Goal: Obtain resource: Download file/media

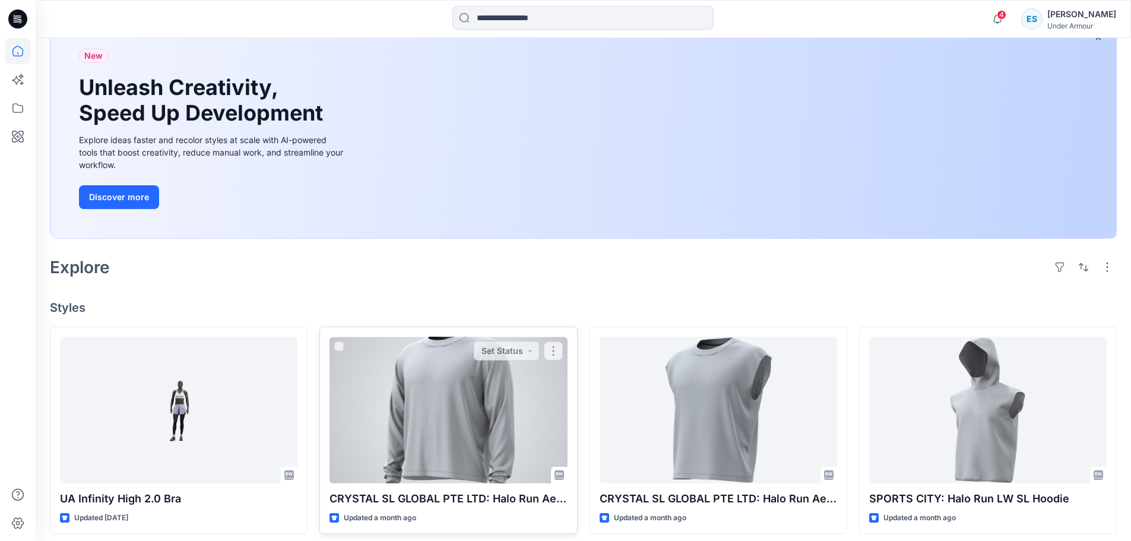
scroll to position [238, 0]
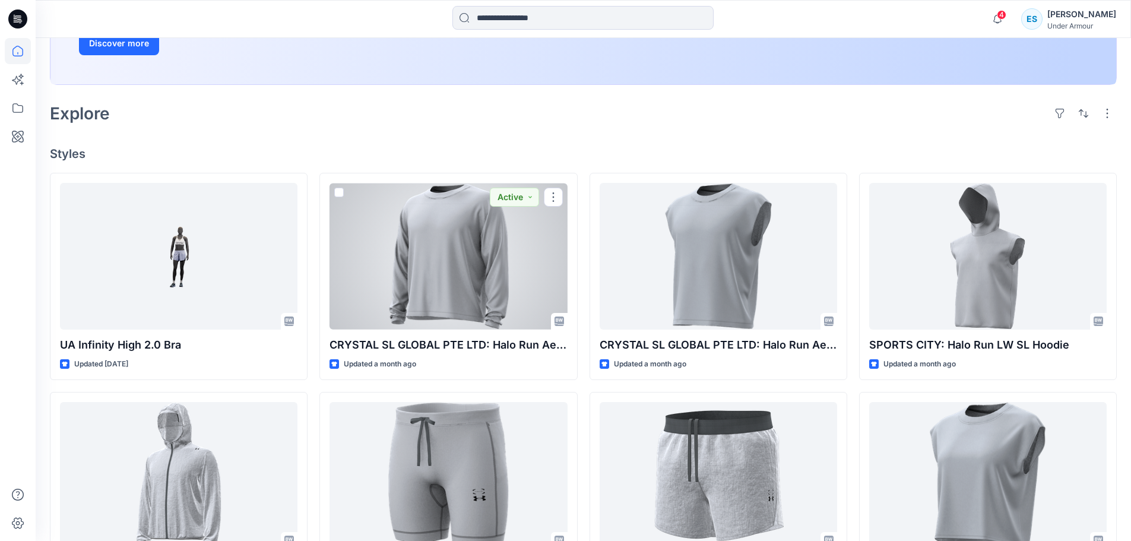
click at [456, 298] on div at bounding box center [449, 256] width 238 height 147
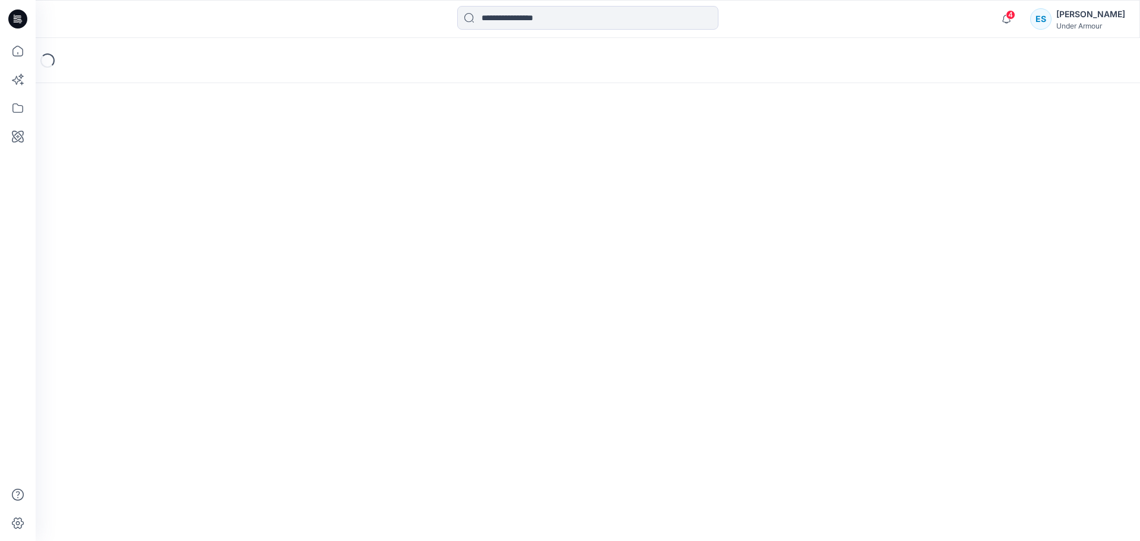
click at [542, 417] on div "Loading..." at bounding box center [588, 289] width 1105 height 503
click at [463, 239] on div "Loading..." at bounding box center [588, 289] width 1105 height 503
click at [18, 49] on icon at bounding box center [18, 51] width 26 height 26
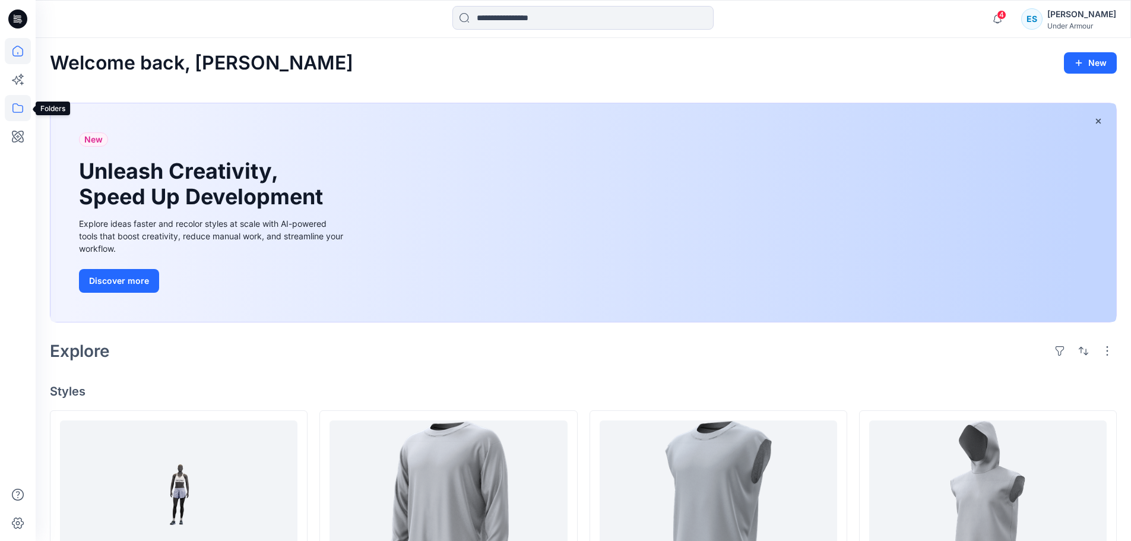
click at [15, 110] on icon at bounding box center [18, 108] width 26 height 26
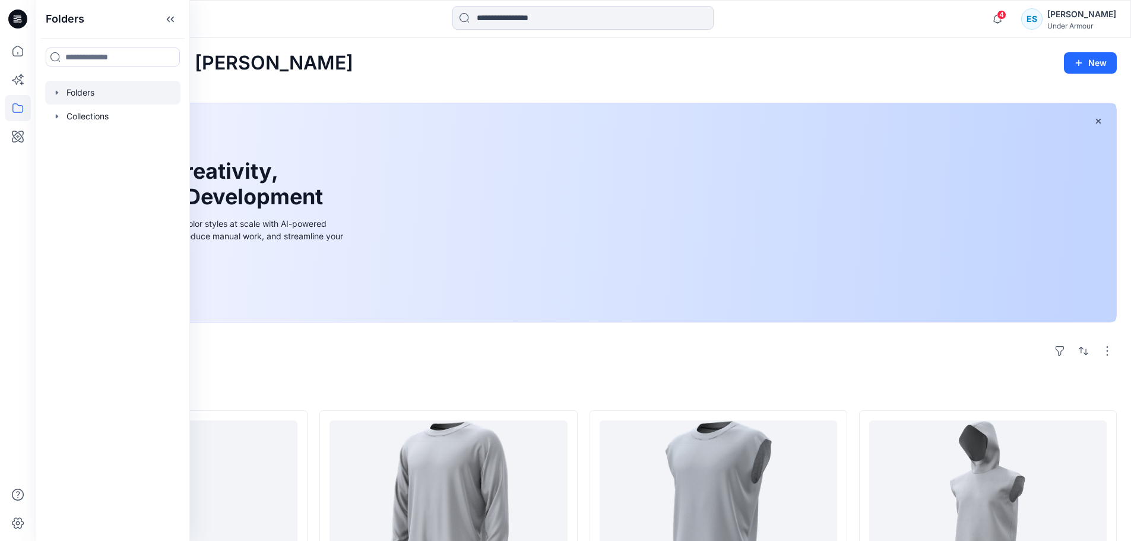
click at [103, 95] on div at bounding box center [112, 93] width 135 height 24
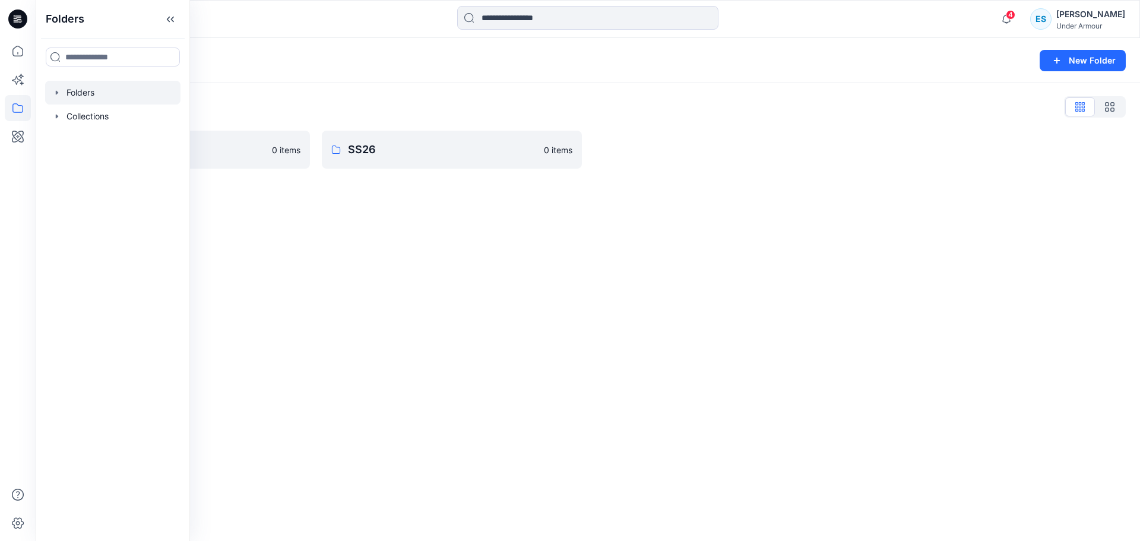
click at [287, 48] on div "Folders New Folder" at bounding box center [588, 60] width 1105 height 45
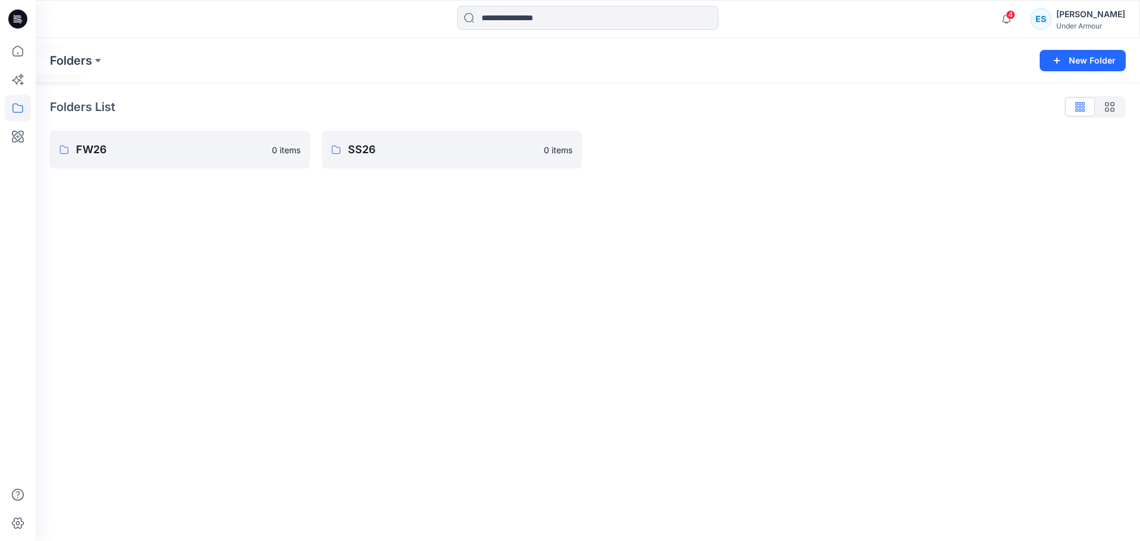
click at [204, 179] on div "Folders List FW26 0 items SS26 0 items" at bounding box center [588, 133] width 1105 height 100
click at [192, 156] on p "FW26" at bounding box center [178, 149] width 205 height 17
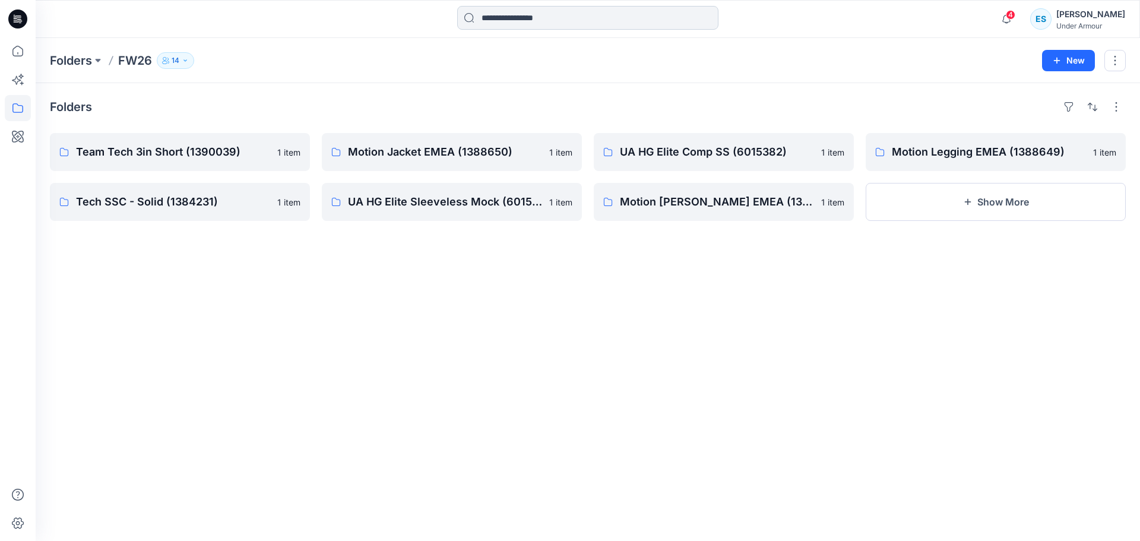
click at [555, 11] on input at bounding box center [587, 18] width 261 height 24
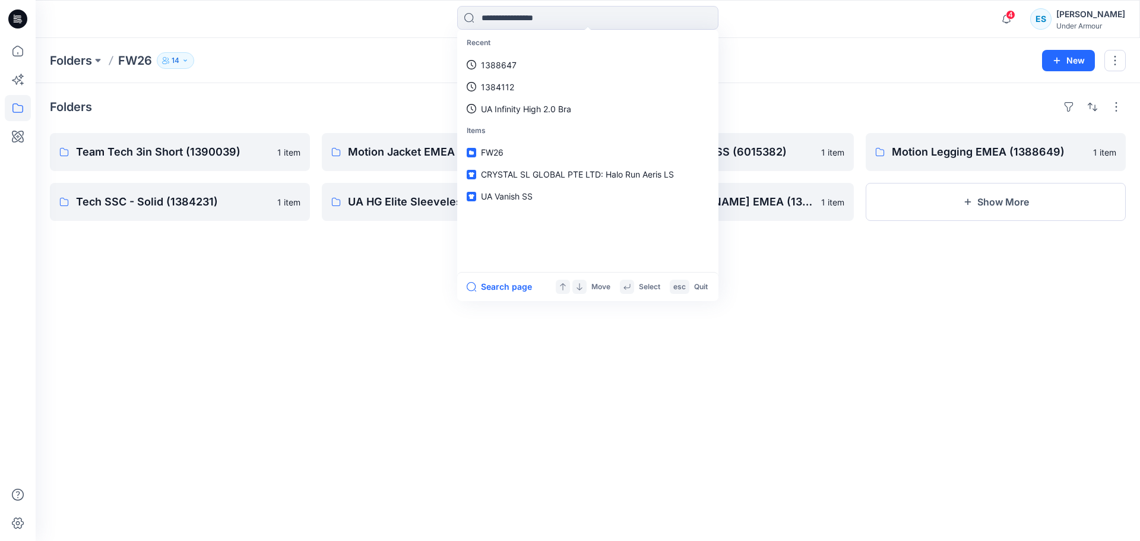
click at [269, 476] on div "Folders Team Tech 3in Short (1390039) 1 item Tech SSC - Solid (1384231) 1 item …" at bounding box center [588, 312] width 1105 height 458
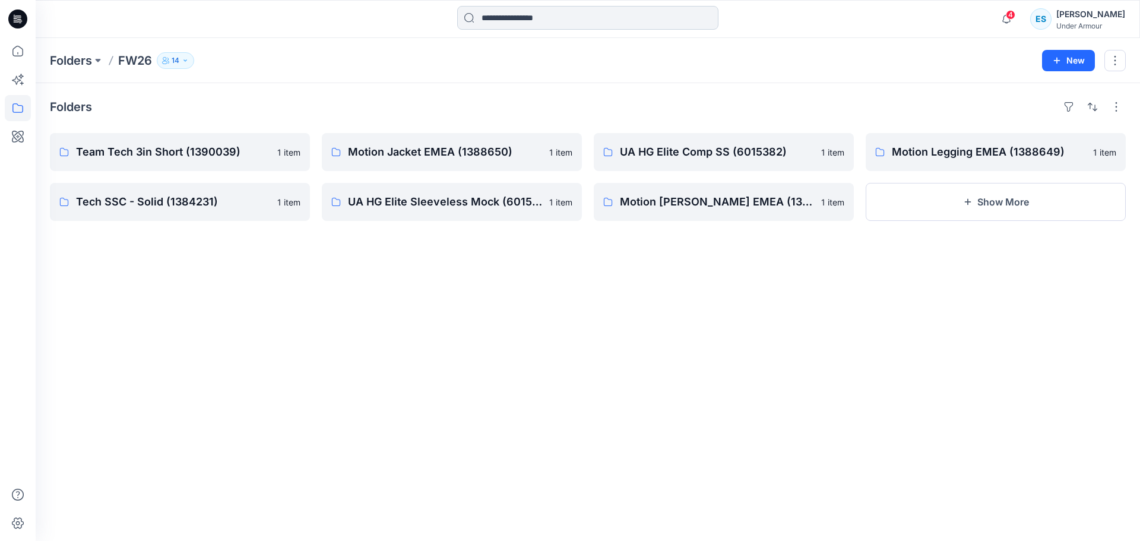
click at [527, 14] on input at bounding box center [587, 18] width 261 height 24
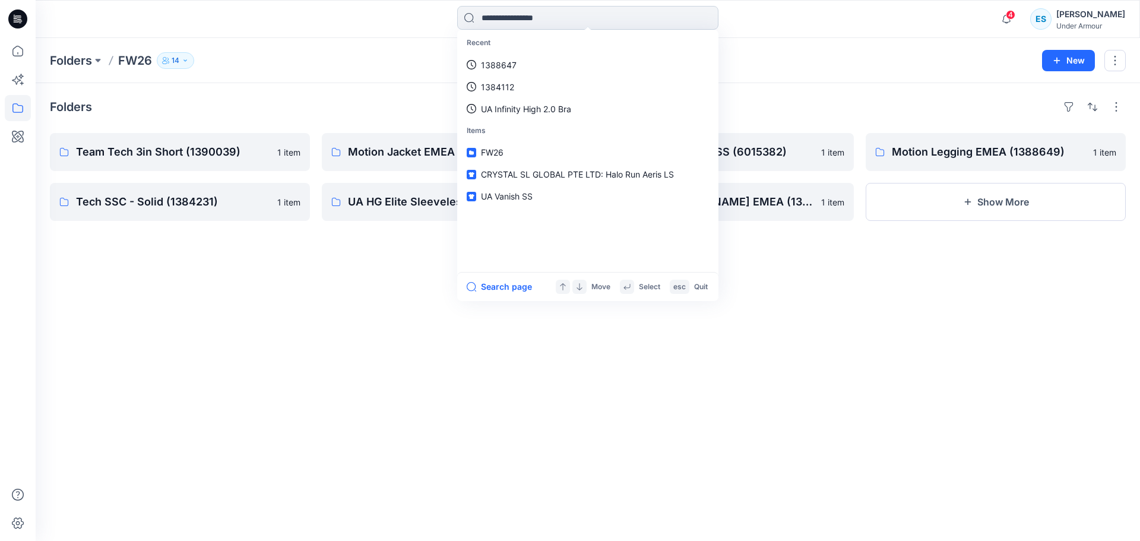
paste input "**********"
type input "**********"
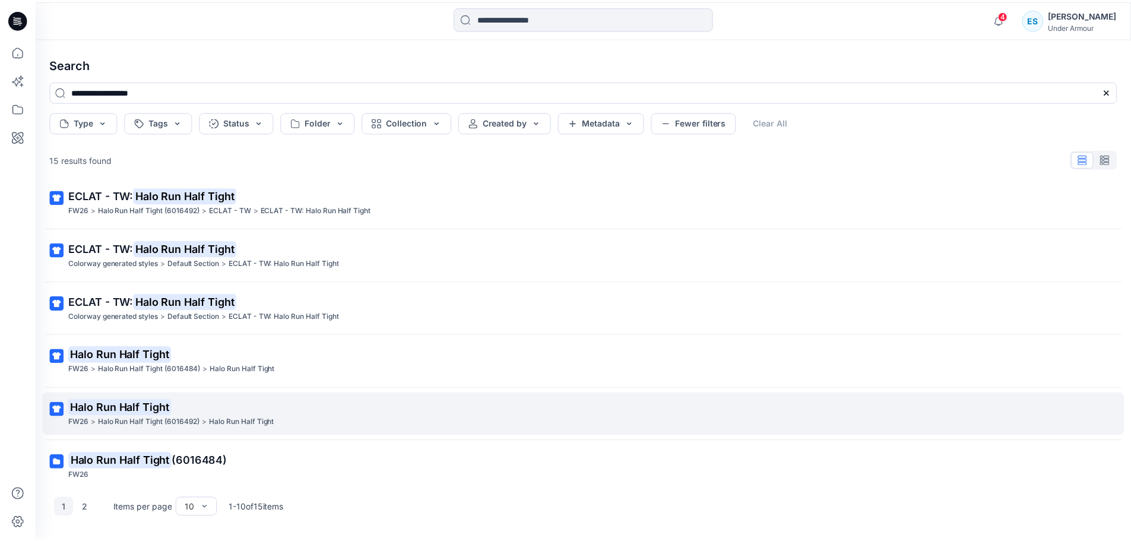
scroll to position [119, 0]
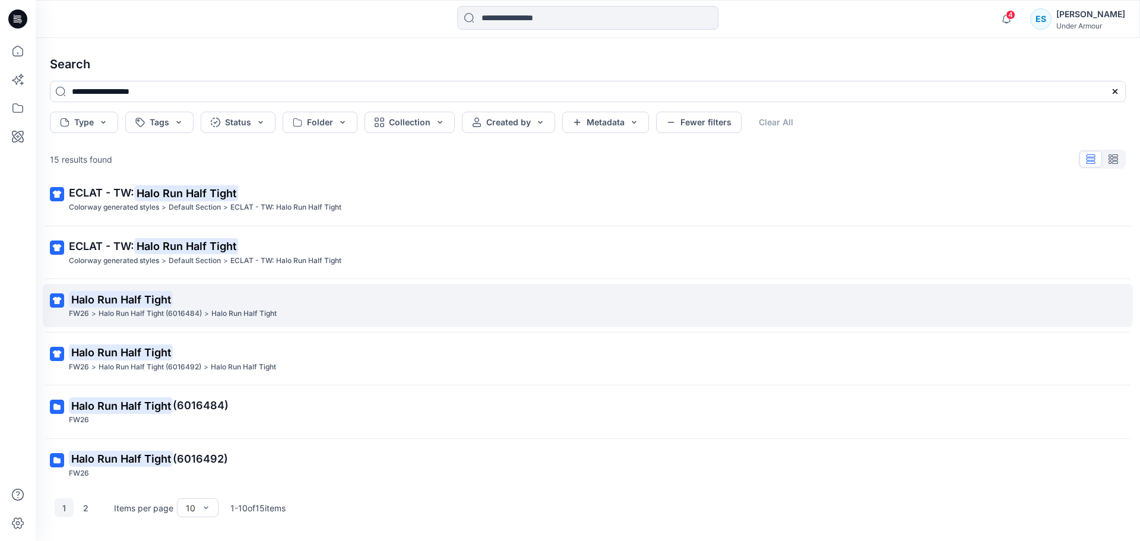
click at [322, 307] on p "Halo Run Half Tight" at bounding box center [587, 299] width 1036 height 17
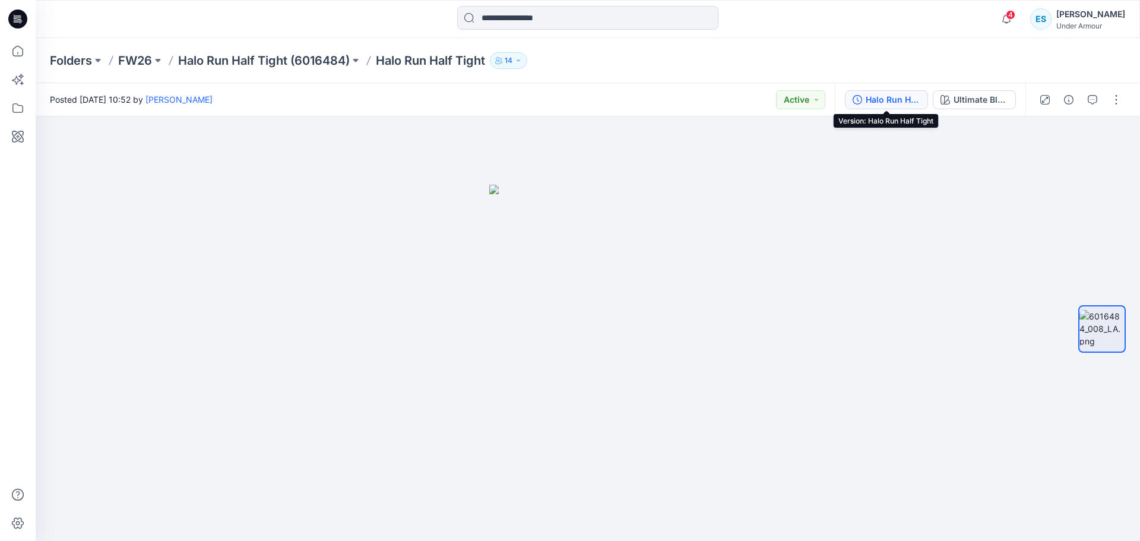
click at [907, 95] on div "Halo Run Half Tight" at bounding box center [893, 99] width 55 height 13
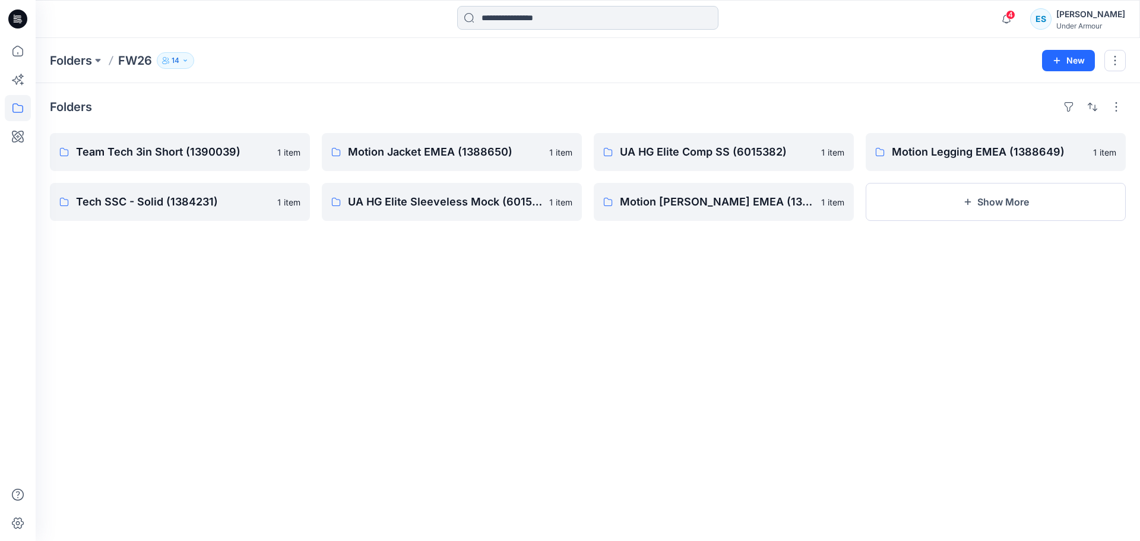
click at [573, 10] on input at bounding box center [587, 18] width 261 height 24
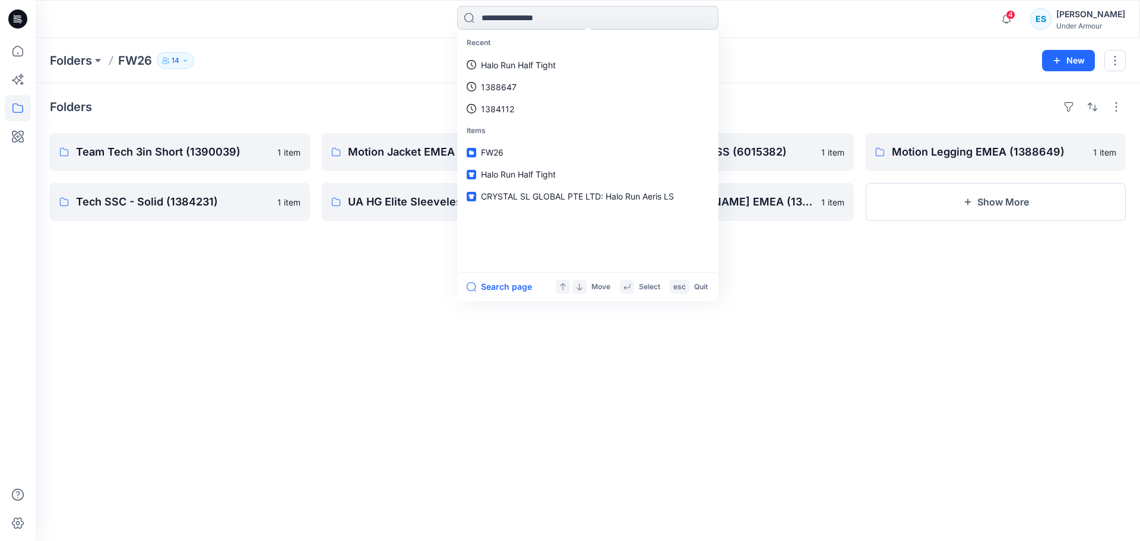
paste input "**********"
type input "**********"
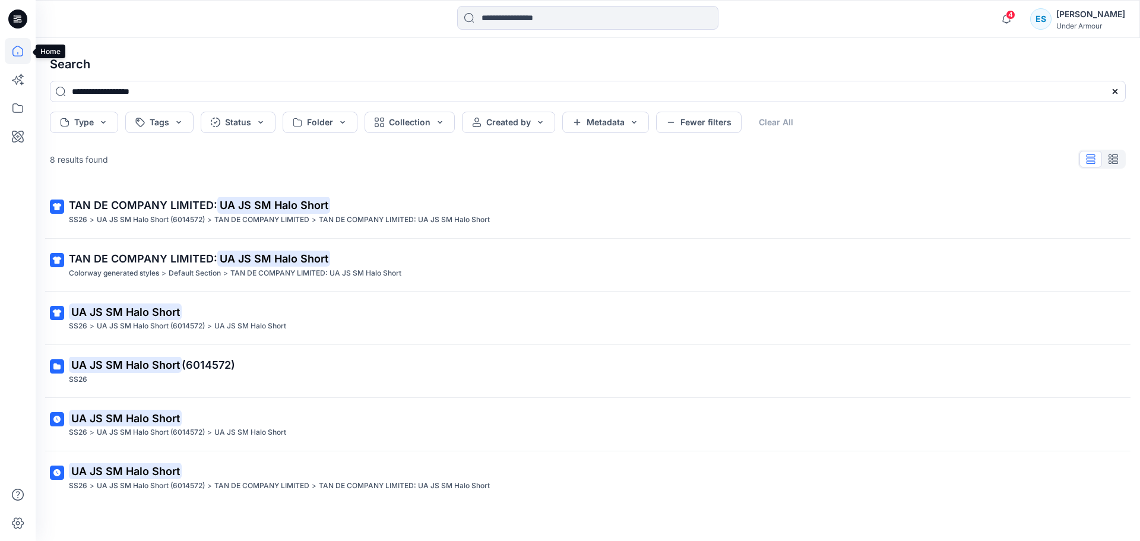
click at [20, 49] on icon at bounding box center [18, 51] width 26 height 26
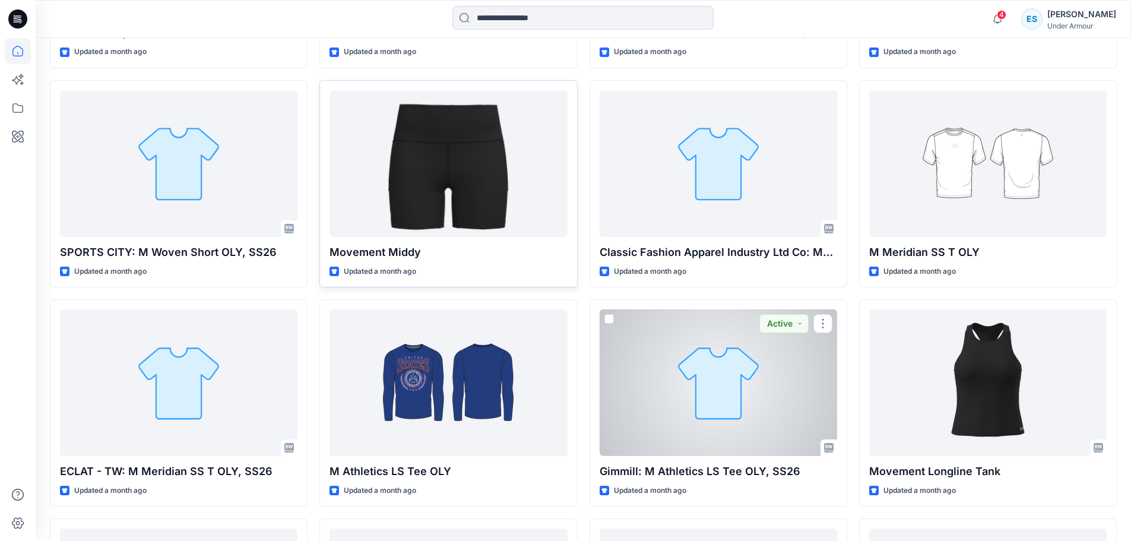
scroll to position [4697, 0]
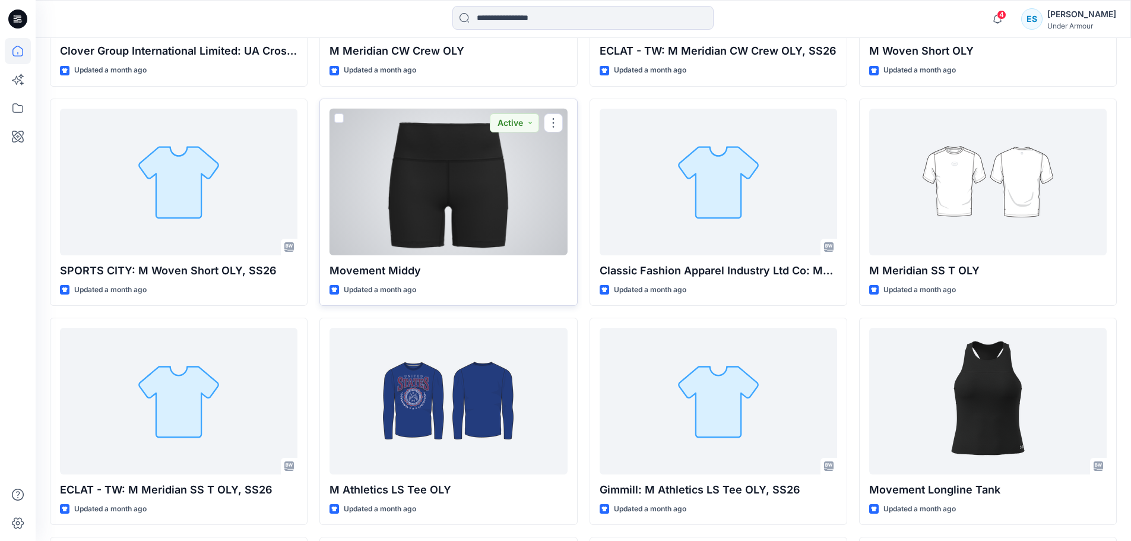
click at [378, 175] on div at bounding box center [449, 182] width 238 height 147
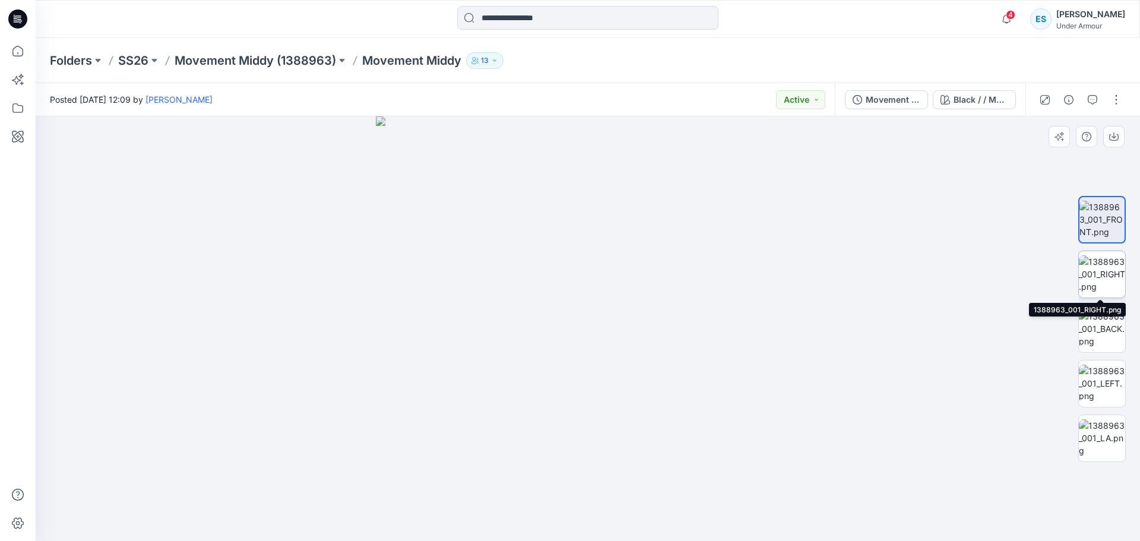
click at [1095, 273] on img at bounding box center [1102, 273] width 46 height 37
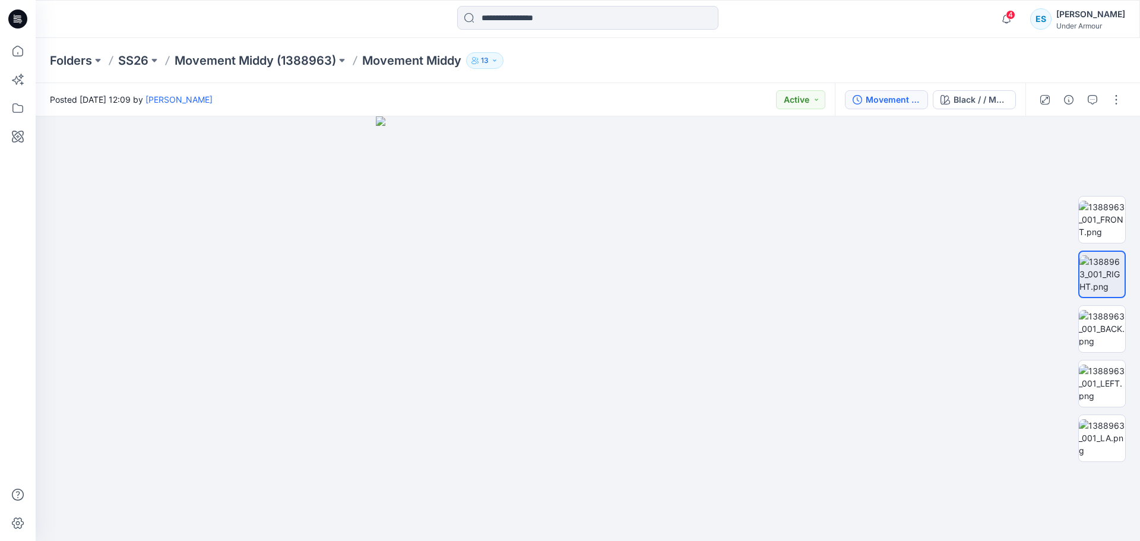
click at [885, 96] on div "Movement Middy" at bounding box center [893, 99] width 55 height 13
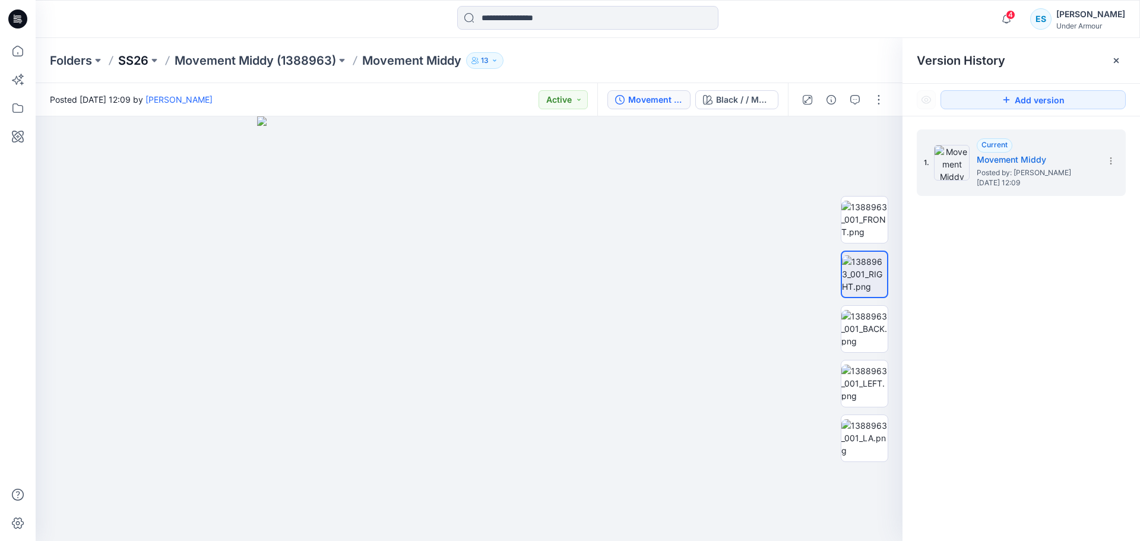
click at [135, 65] on p "SS26" at bounding box center [133, 60] width 30 height 17
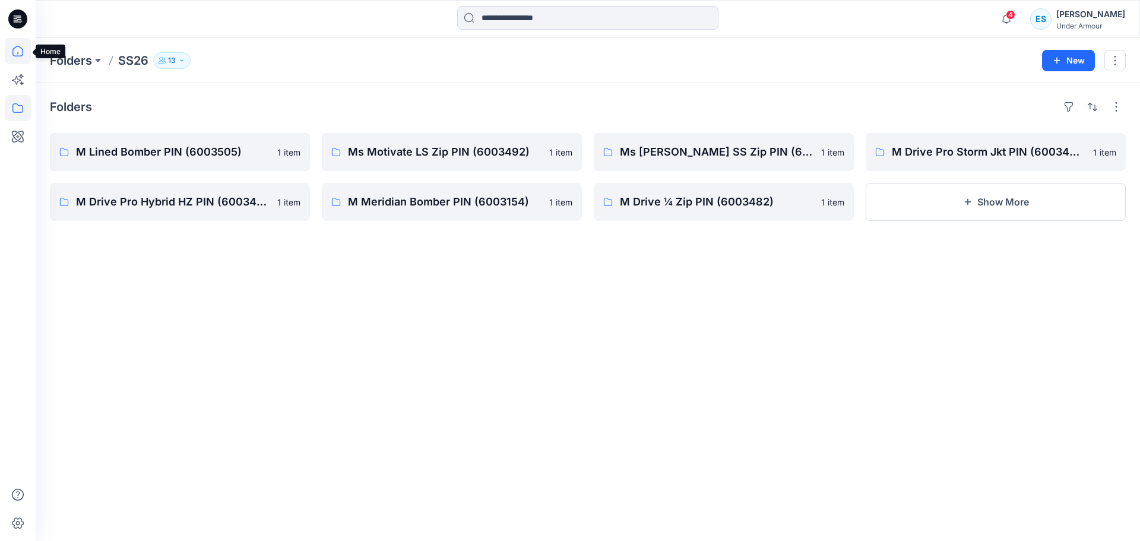
click at [13, 45] on icon at bounding box center [18, 51] width 26 height 26
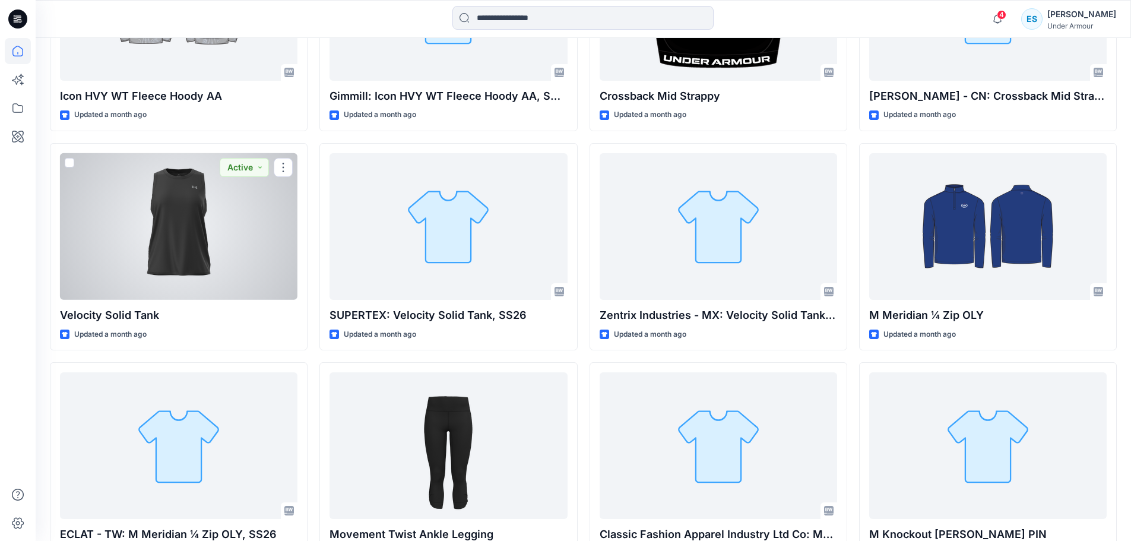
scroll to position [3563, 0]
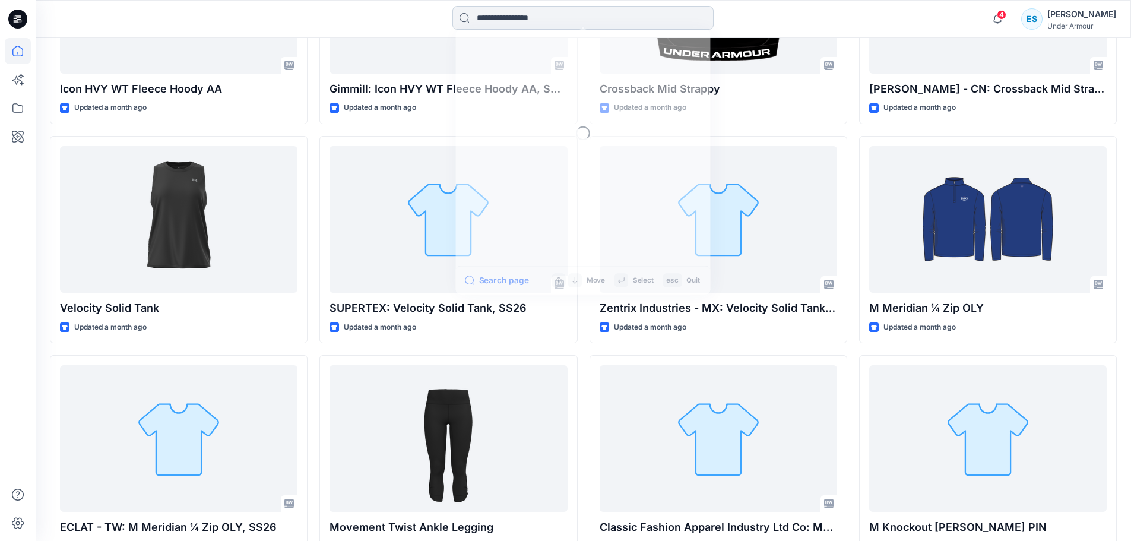
click at [536, 17] on input at bounding box center [583, 18] width 261 height 24
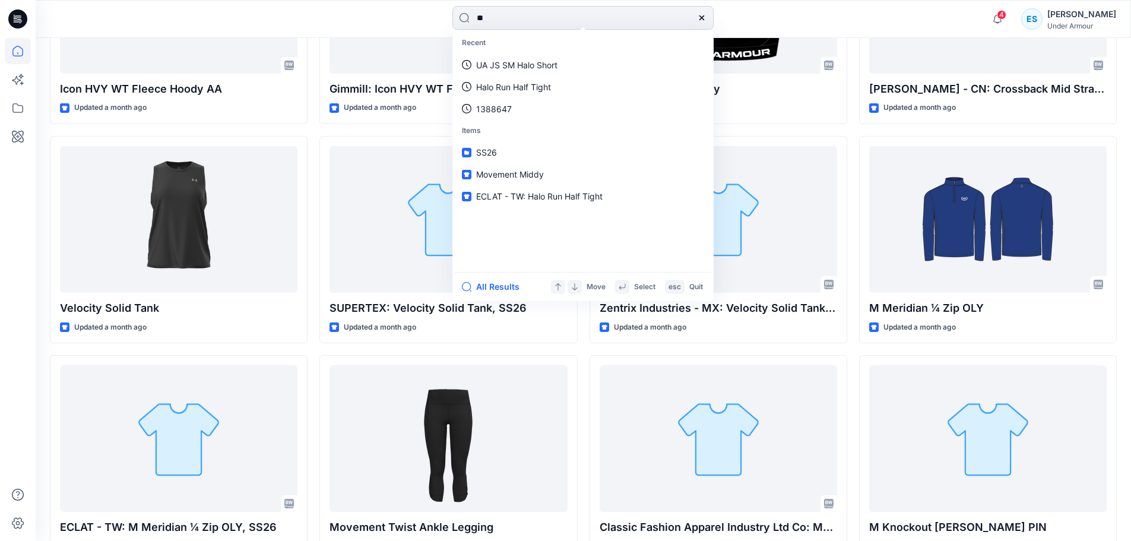
type input "***"
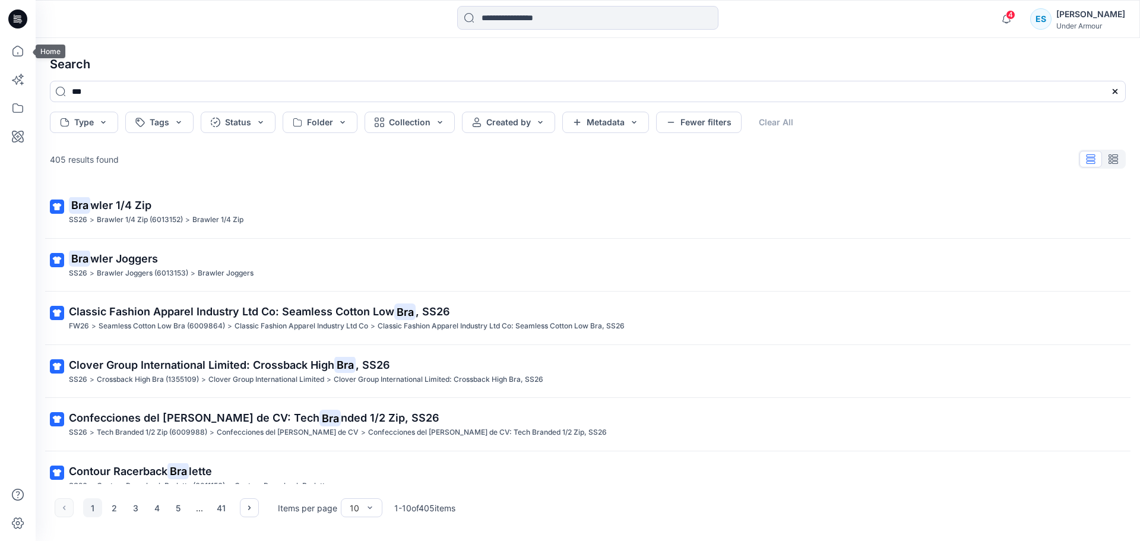
click at [27, 52] on icon at bounding box center [18, 51] width 26 height 26
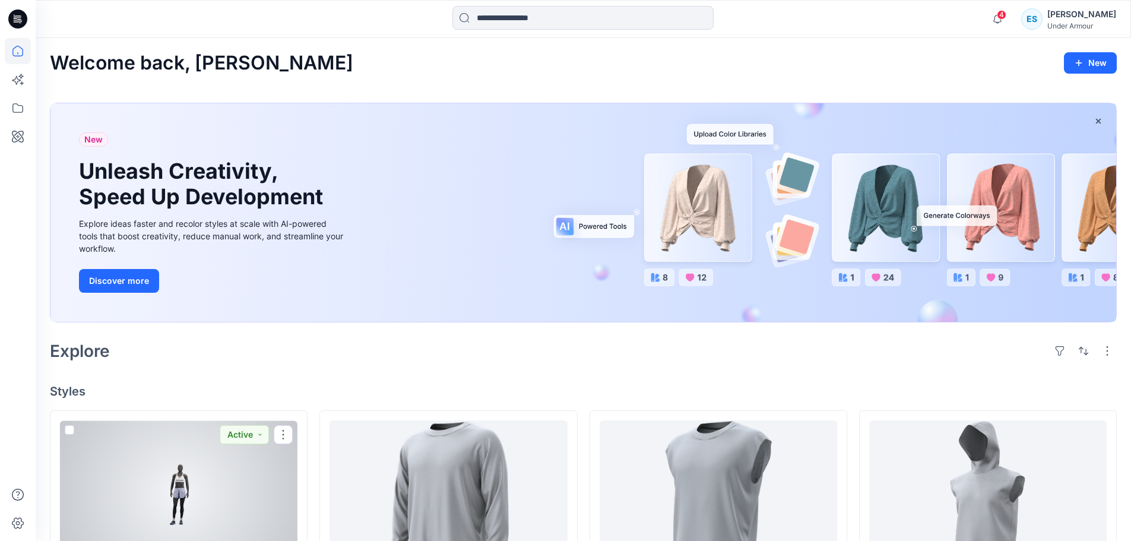
drag, startPoint x: 199, startPoint y: 475, endPoint x: 213, endPoint y: 479, distance: 14.3
click at [199, 475] on div at bounding box center [179, 493] width 238 height 147
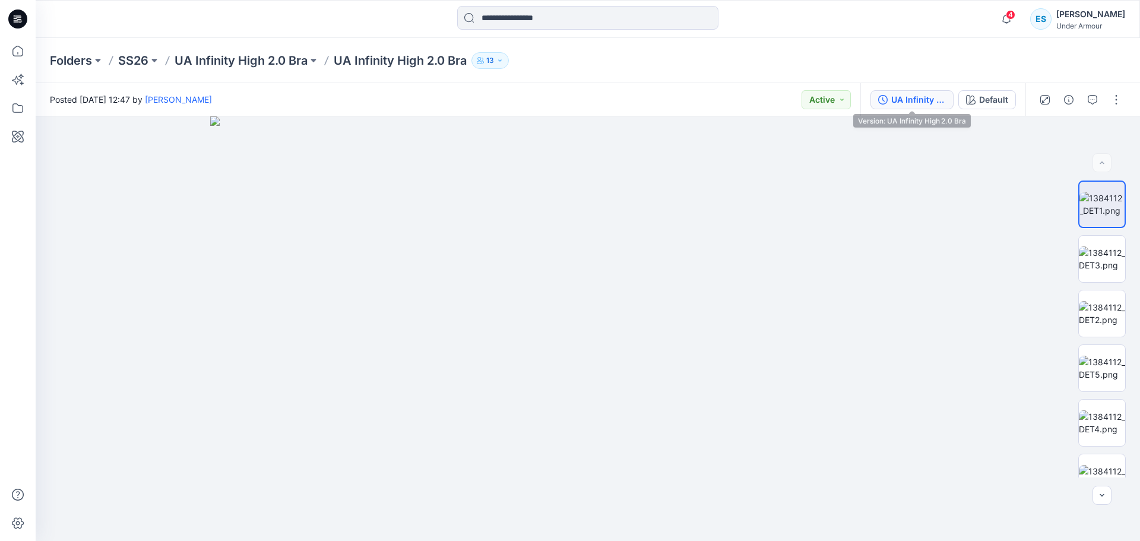
click at [938, 106] on div "UA Infinity High 2.0 Bra" at bounding box center [918, 99] width 55 height 13
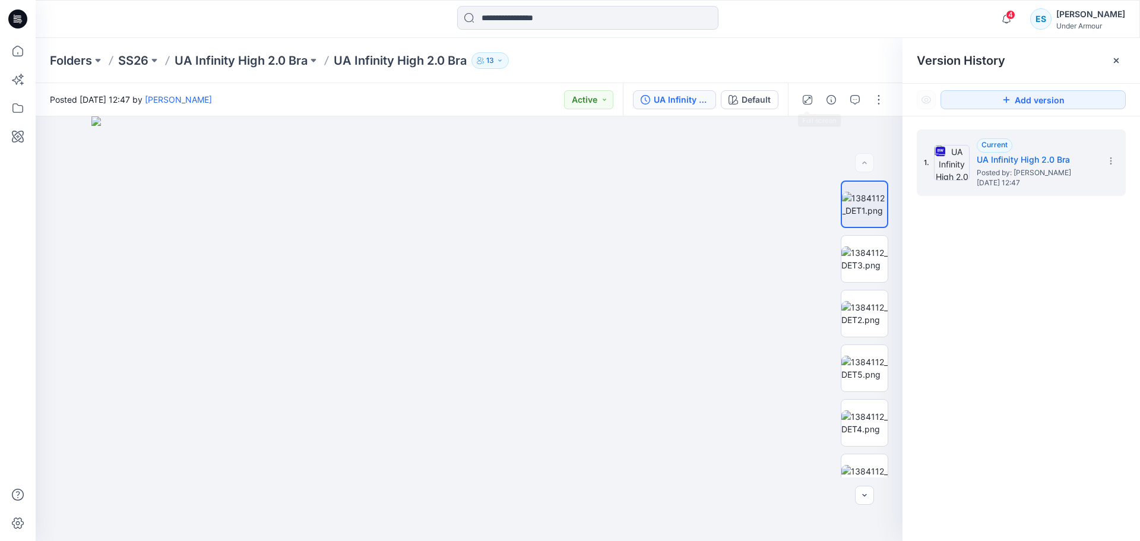
click at [825, 48] on div "Folders SS26 UA Infinity High 2.0 Bra UA Infinity High 2.0 Bra 13" at bounding box center [588, 60] width 1105 height 45
click at [1116, 65] on div at bounding box center [1116, 60] width 19 height 19
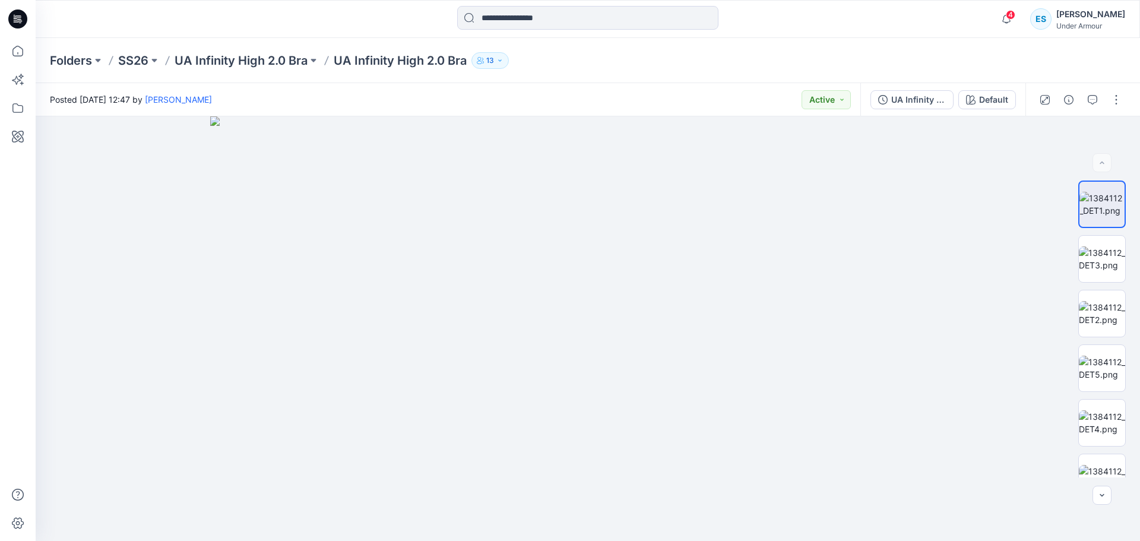
click at [914, 50] on div "Folders SS26 UA Infinity High 2.0 Bra UA Infinity High 2.0 Bra 13" at bounding box center [588, 60] width 1105 height 45
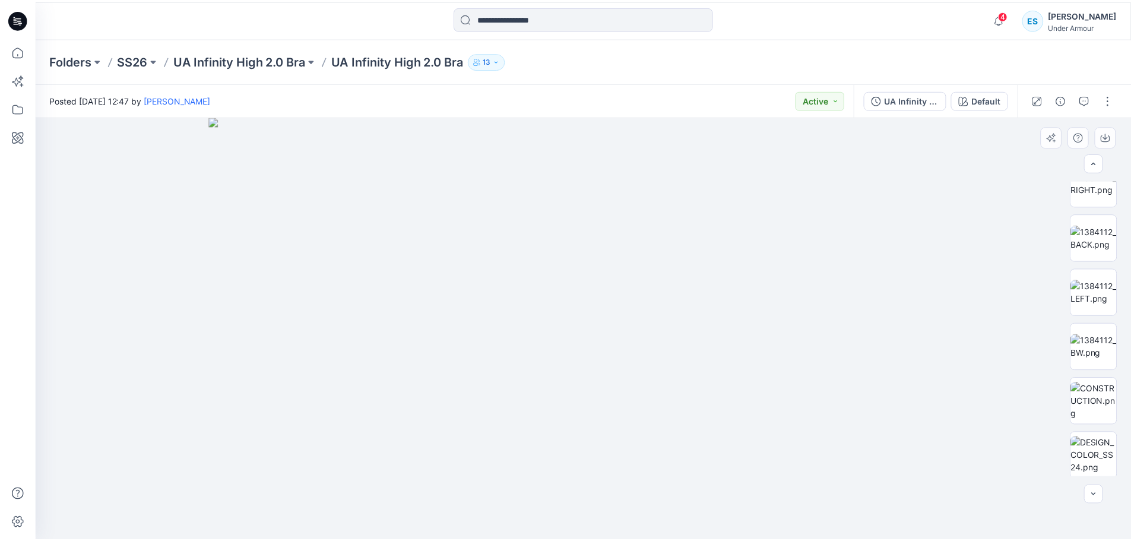
scroll to position [356, 0]
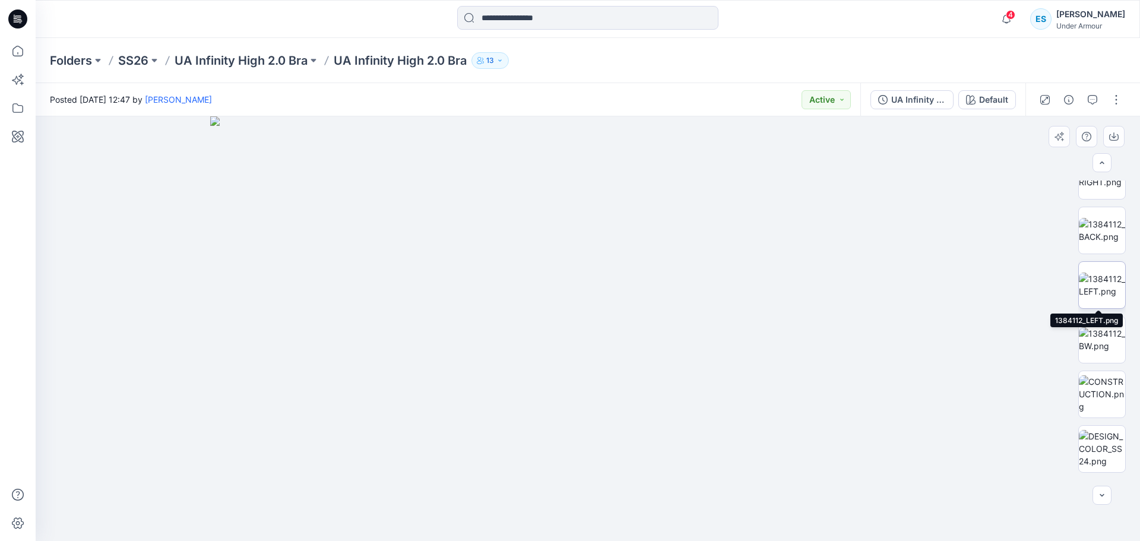
click at [1110, 298] on img at bounding box center [1102, 285] width 46 height 25
click at [1093, 235] on img at bounding box center [1102, 230] width 46 height 25
click at [920, 106] on button "UA Infinity High 2.0 Bra" at bounding box center [912, 99] width 83 height 19
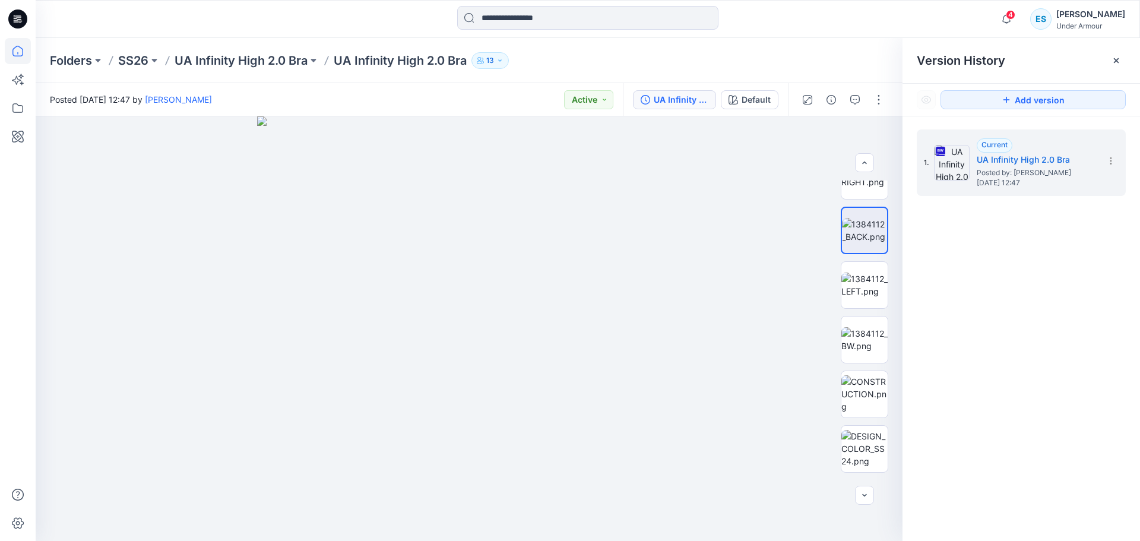
click at [20, 50] on icon at bounding box center [18, 51] width 26 height 26
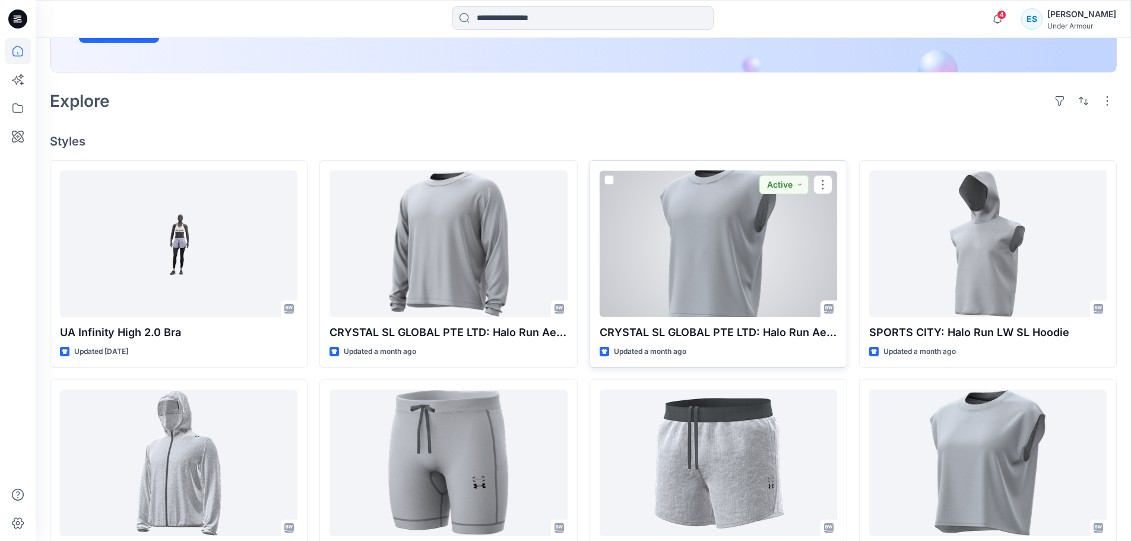
scroll to position [416, 0]
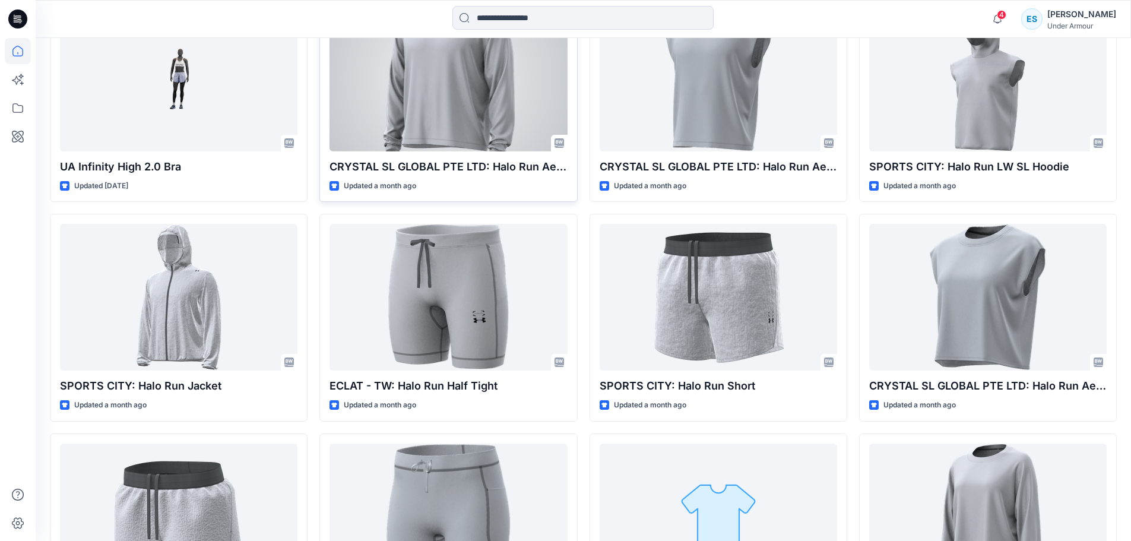
click at [412, 81] on div at bounding box center [449, 78] width 238 height 147
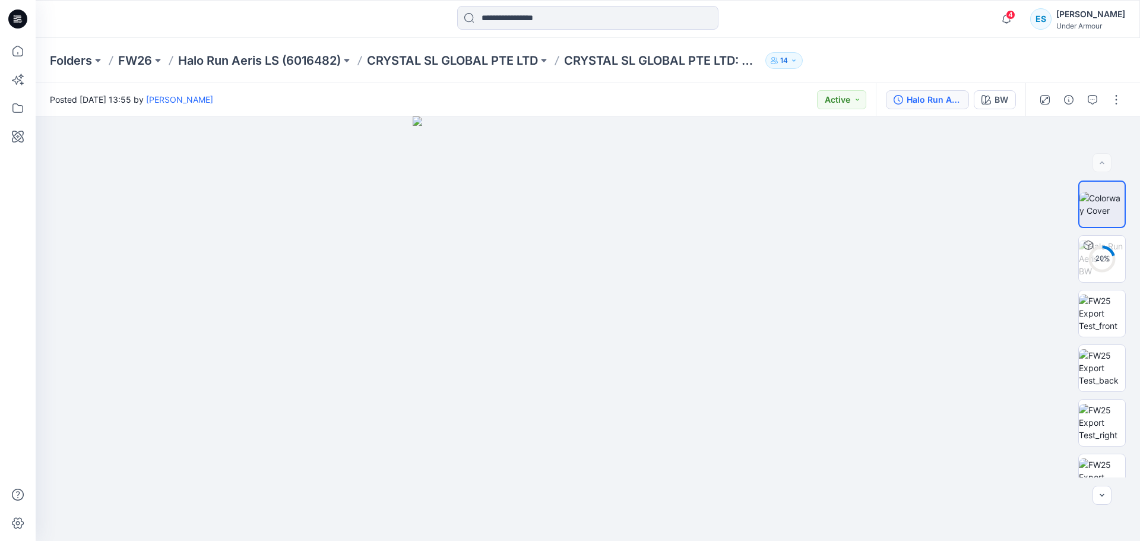
click at [934, 108] on button "Halo Run Aeris LS" at bounding box center [927, 99] width 83 height 19
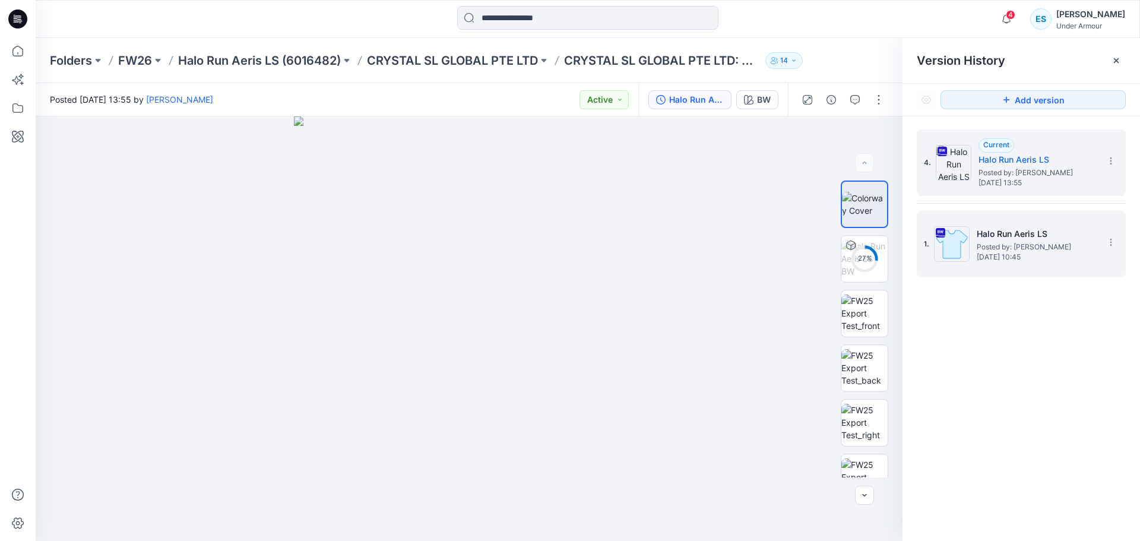
click at [1056, 238] on h5 "Halo Run Aeris LS" at bounding box center [1036, 234] width 119 height 14
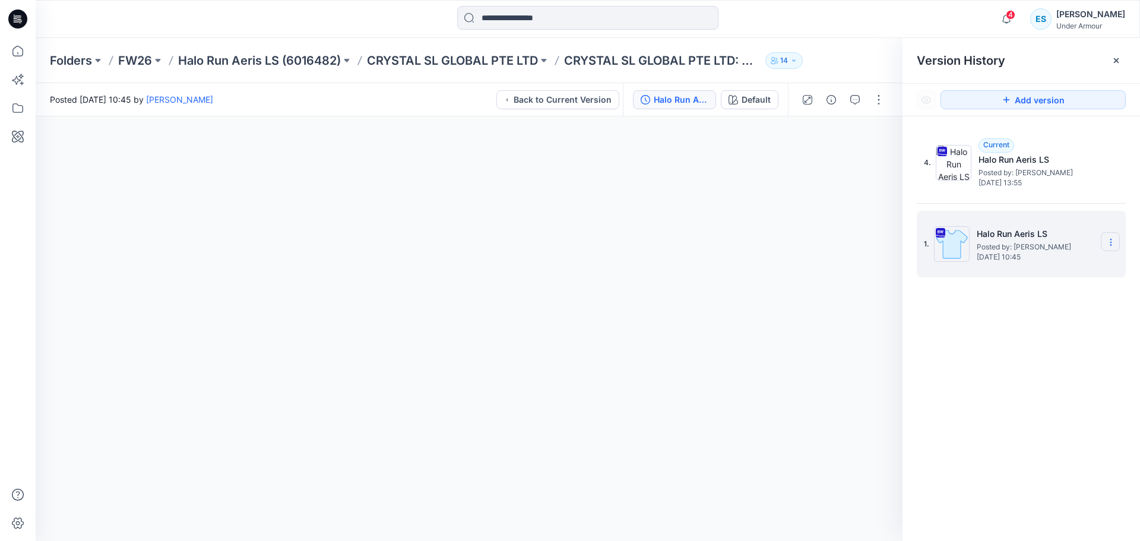
click at [1107, 246] on icon at bounding box center [1111, 243] width 10 height 10
drag, startPoint x: 1056, startPoint y: 521, endPoint x: 1055, endPoint y: 500, distance: 21.4
click at [1054, 517] on div "4. Current Halo Run Aeris LS Posted by: Jakub Makowski Thursday, July 10, 2025 …" at bounding box center [1022, 337] width 238 height 442
click at [1115, 241] on icon at bounding box center [1111, 243] width 10 height 10
click at [1048, 268] on span "Download Source BW File" at bounding box center [1050, 265] width 99 height 14
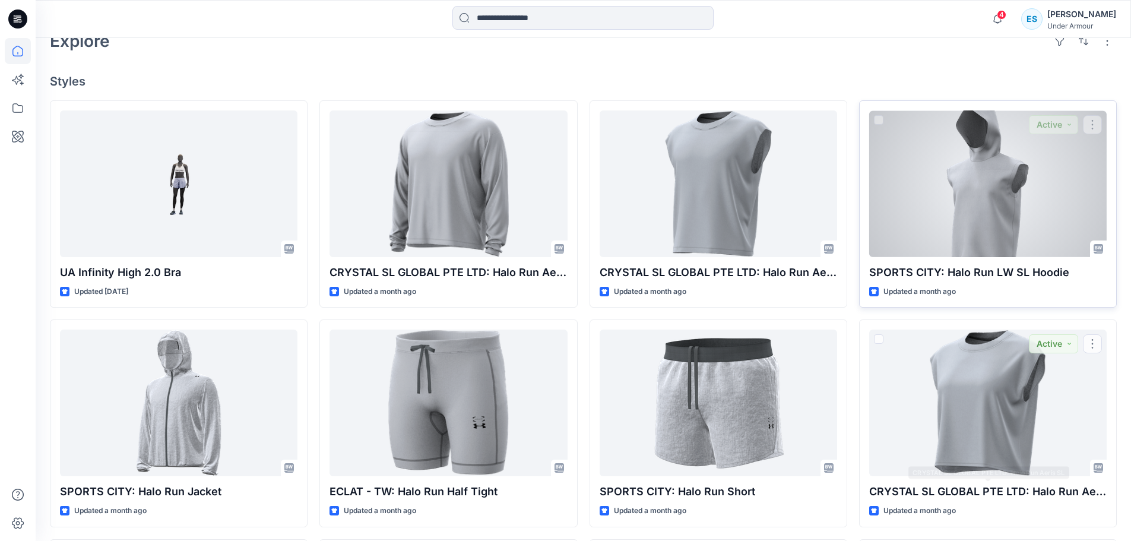
scroll to position [238, 0]
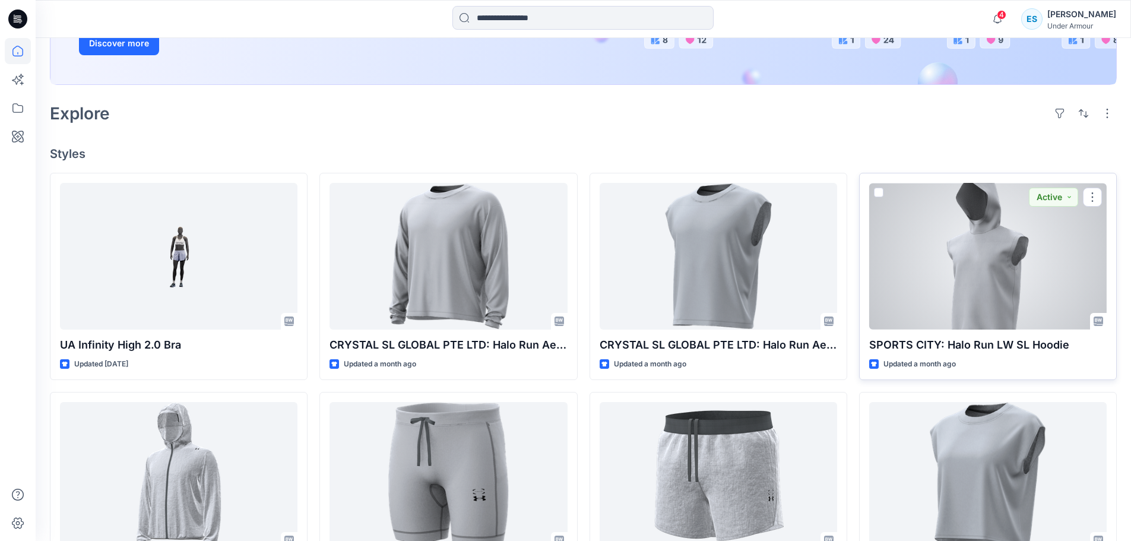
click at [987, 234] on div at bounding box center [988, 256] width 238 height 147
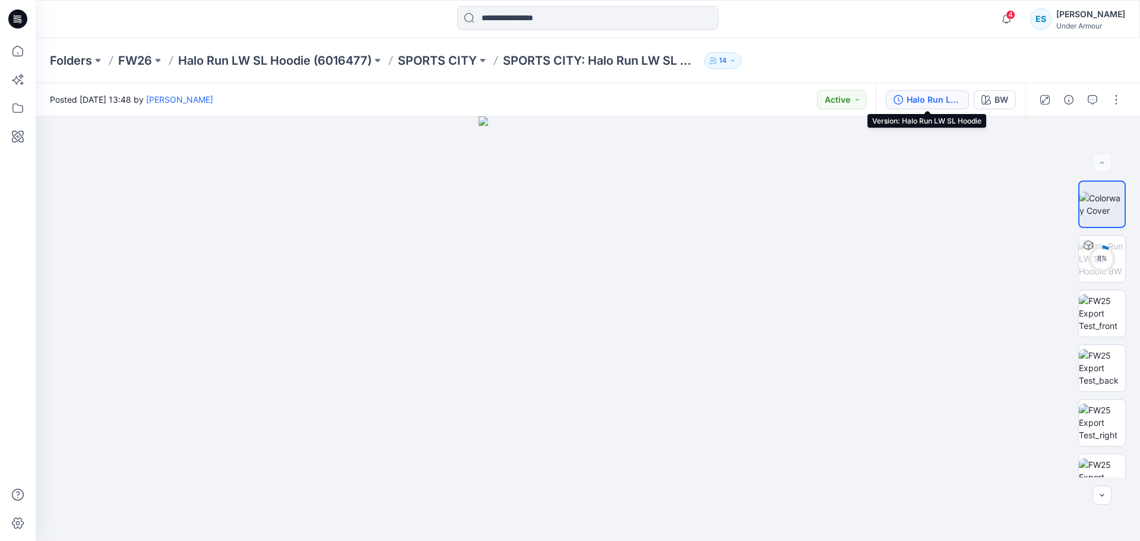
click at [907, 104] on div "Halo Run LW SL Hoodie" at bounding box center [934, 99] width 55 height 13
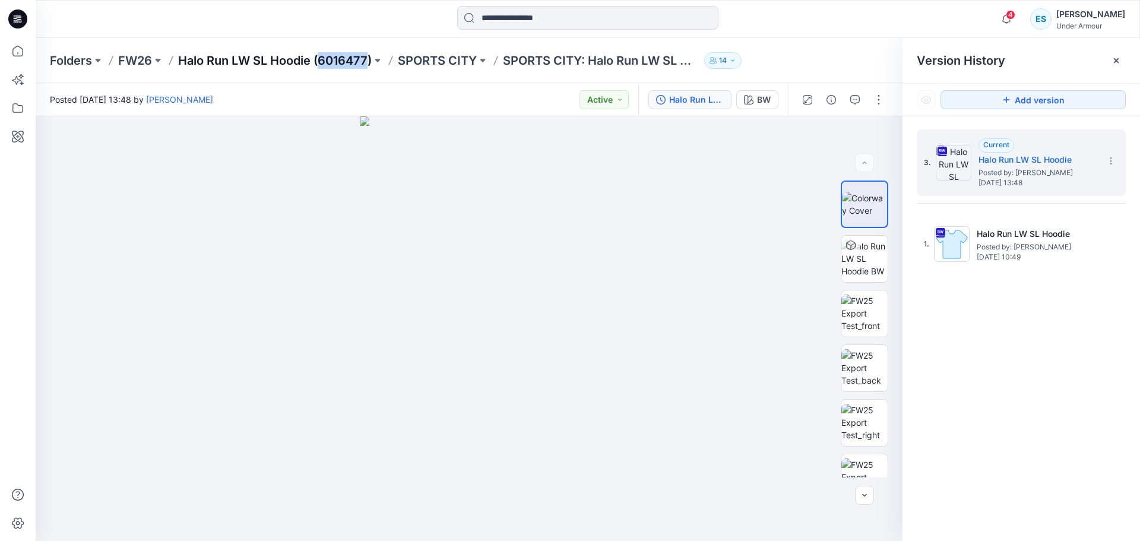
drag, startPoint x: 323, startPoint y: 46, endPoint x: 368, endPoint y: 53, distance: 45.8
click at [368, 53] on div "Folders FW26 Halo Run LW SL Hoodie (6016477) SPORTS CITY SPORTS CITY: Halo Run …" at bounding box center [588, 60] width 1105 height 45
copy p "6016477"
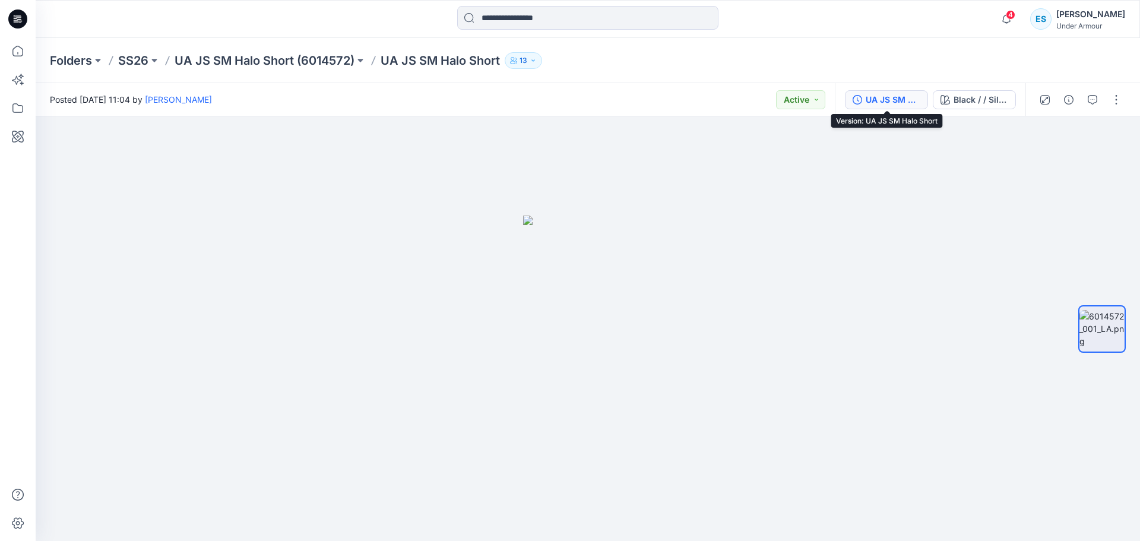
click at [911, 101] on div "UA JS SM Halo Short" at bounding box center [893, 99] width 55 height 13
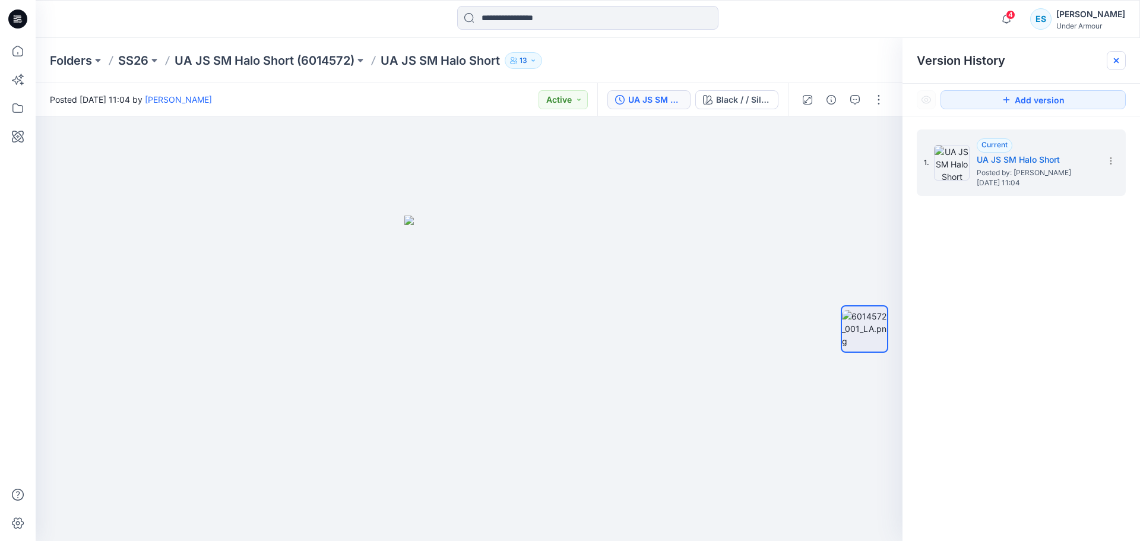
click at [1118, 64] on icon at bounding box center [1117, 61] width 10 height 10
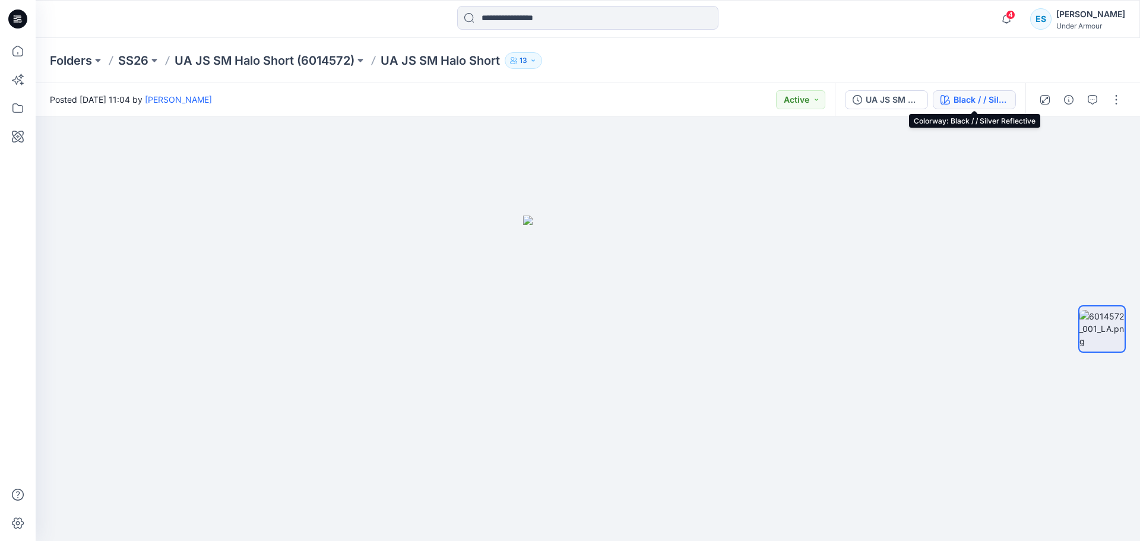
click at [976, 100] on div "Black / / Silver Reflective" at bounding box center [981, 99] width 55 height 13
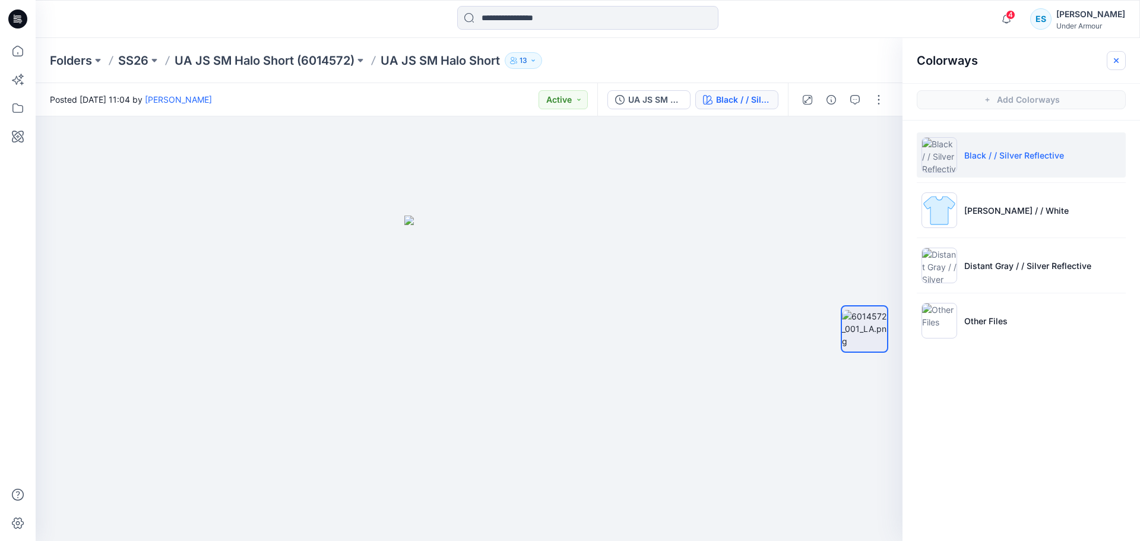
click at [1114, 58] on icon "button" at bounding box center [1117, 61] width 10 height 10
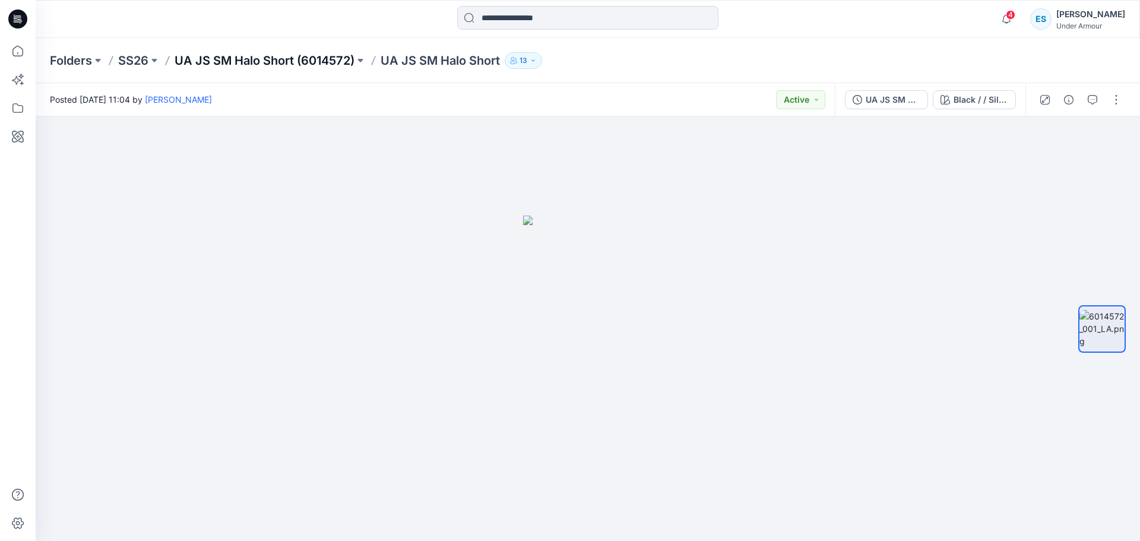
click at [317, 57] on p "UA JS SM Halo Short (6014572)" at bounding box center [265, 60] width 180 height 17
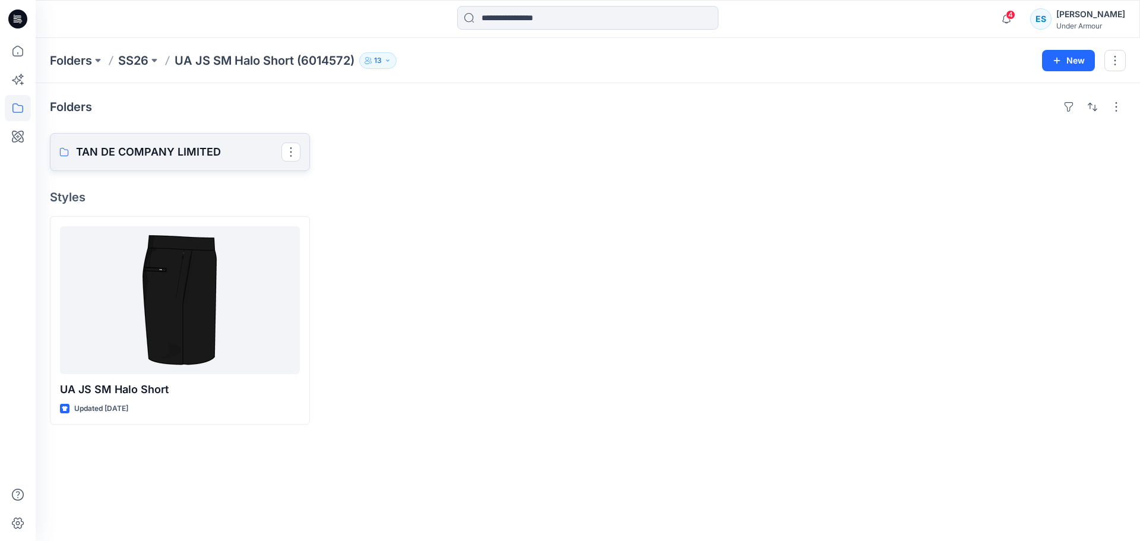
click at [135, 148] on p "TAN DE COMPANY LIMITED" at bounding box center [178, 152] width 205 height 17
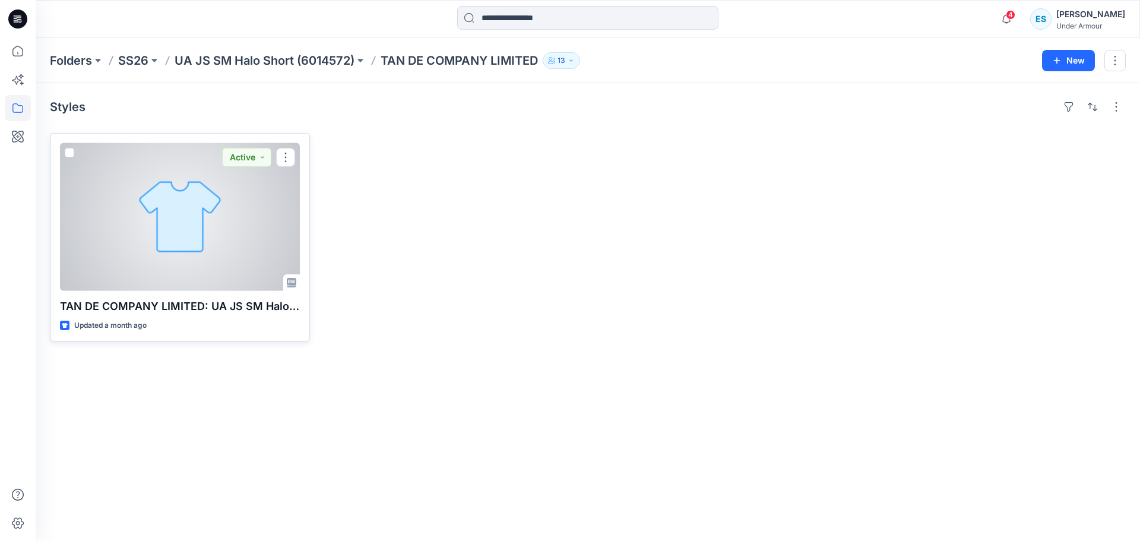
click at [208, 259] on div at bounding box center [180, 217] width 240 height 148
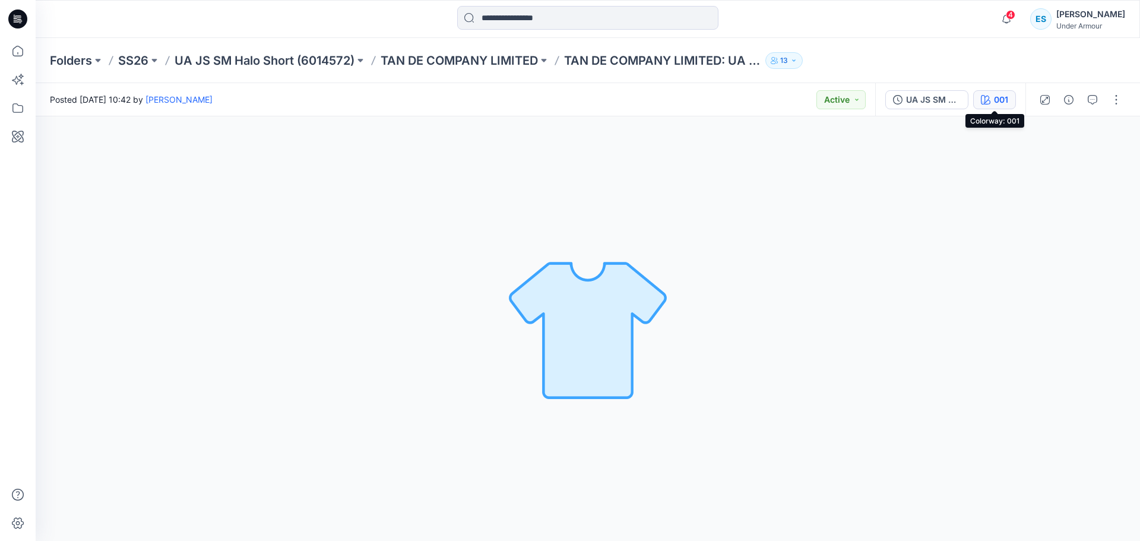
click at [993, 99] on button "001" at bounding box center [994, 99] width 43 height 19
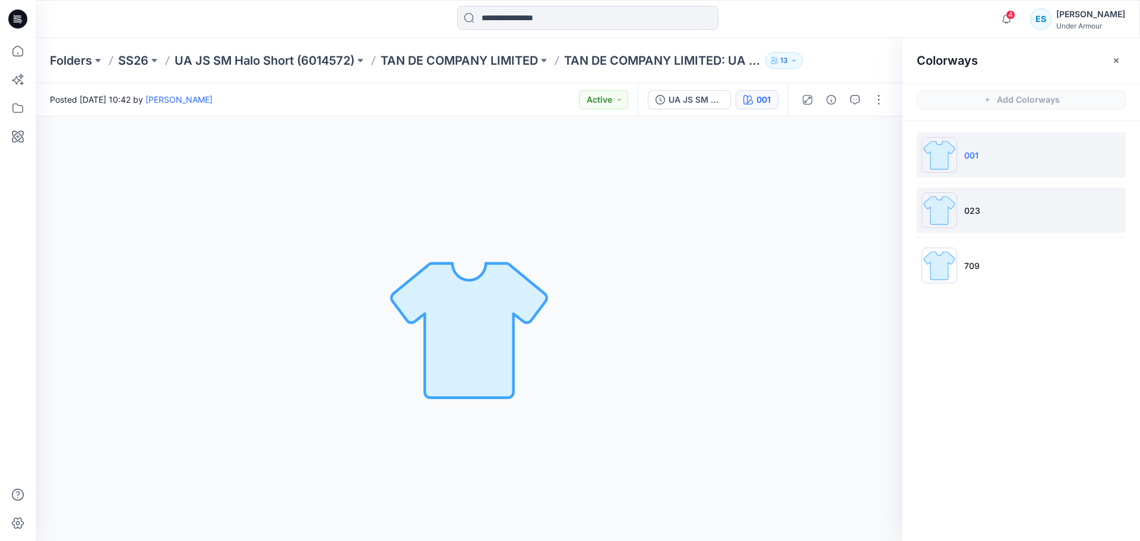
click at [1035, 219] on li "023" at bounding box center [1021, 210] width 209 height 45
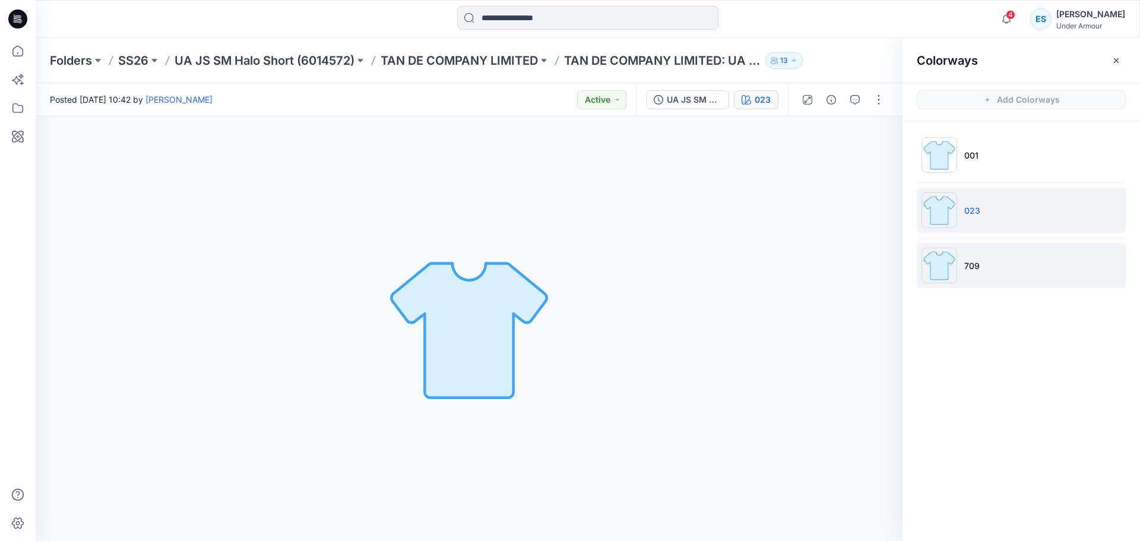
click at [1027, 275] on li "709" at bounding box center [1021, 265] width 209 height 45
click at [1029, 224] on li "023" at bounding box center [1021, 210] width 209 height 45
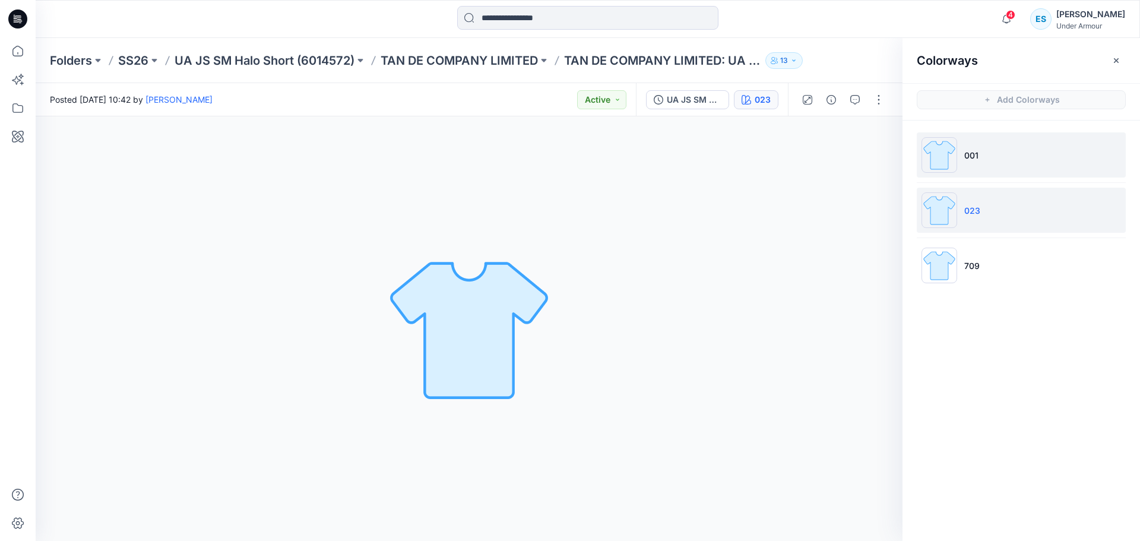
click at [1026, 164] on li "001" at bounding box center [1021, 154] width 209 height 45
click at [1114, 61] on icon "button" at bounding box center [1117, 61] width 10 height 10
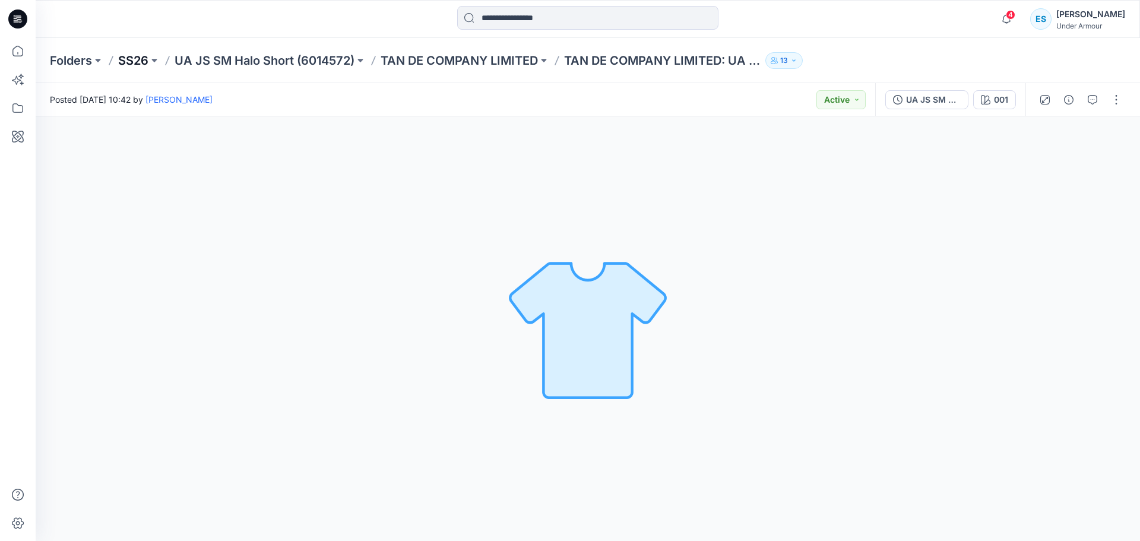
click at [137, 59] on p "SS26" at bounding box center [133, 60] width 30 height 17
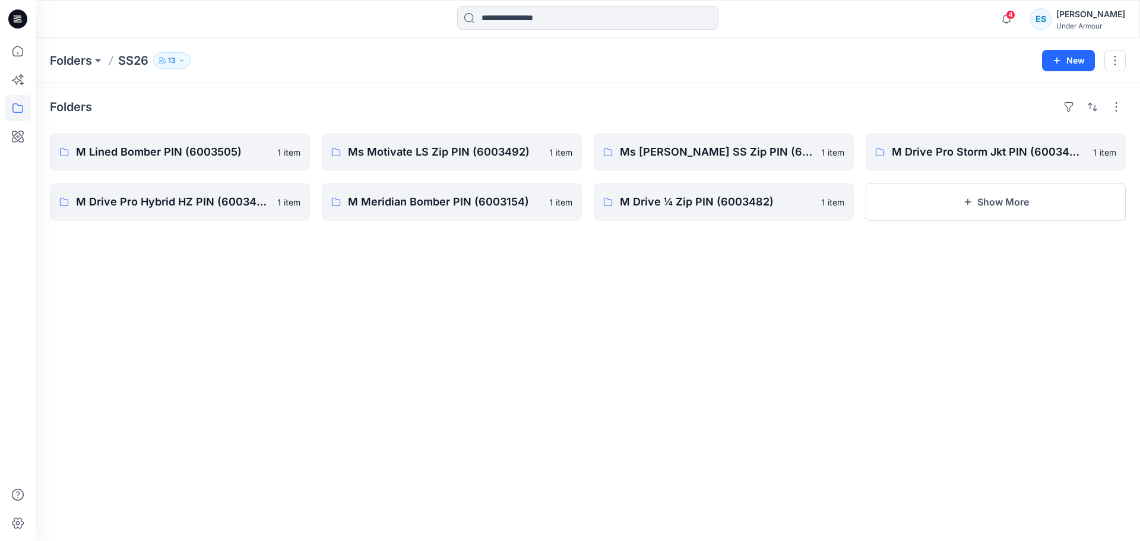
click at [324, 473] on div "Folders M Lined Bomber PIN (6003505) 1 item M Drive Pro Hybrid HZ PIN (6003484)…" at bounding box center [588, 312] width 1105 height 458
click at [788, 374] on div "Folders M Lined Bomber PIN (6003505) 1 item M Drive Pro Hybrid HZ PIN (6003484)…" at bounding box center [588, 312] width 1105 height 458
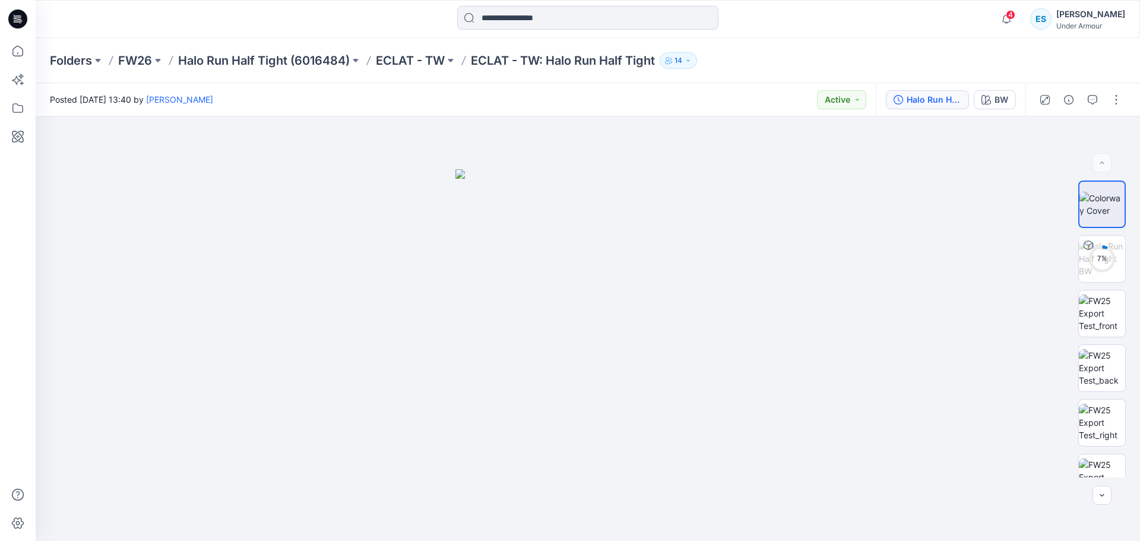
click at [940, 106] on button "Halo Run Half Tight" at bounding box center [927, 99] width 83 height 19
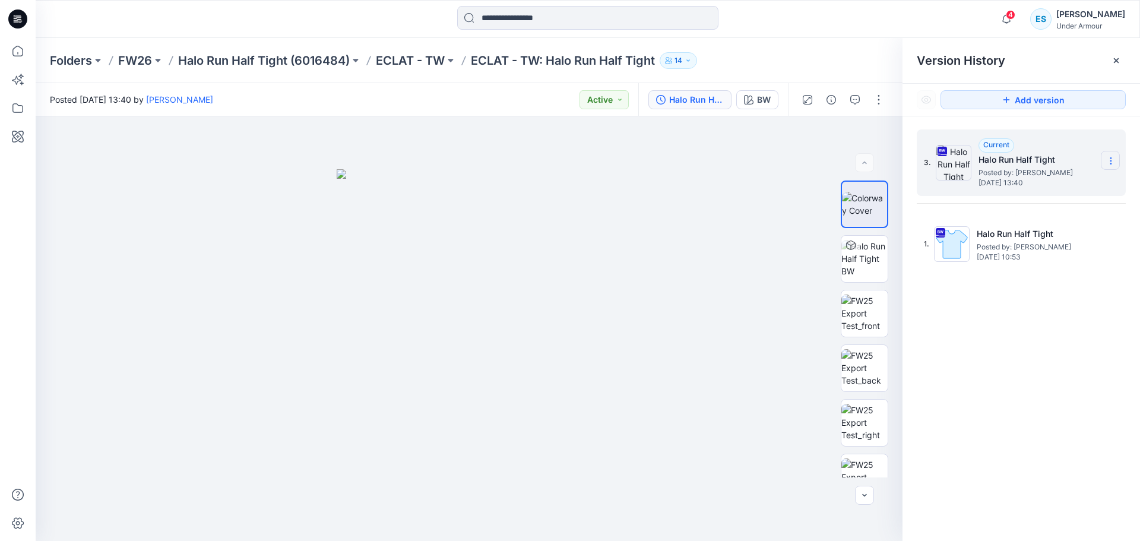
click at [1114, 157] on icon at bounding box center [1111, 161] width 10 height 10
click at [1048, 186] on span "Download Source BW File" at bounding box center [1050, 184] width 99 height 14
